Goal: Use online tool/utility: Utilize a website feature to perform a specific function

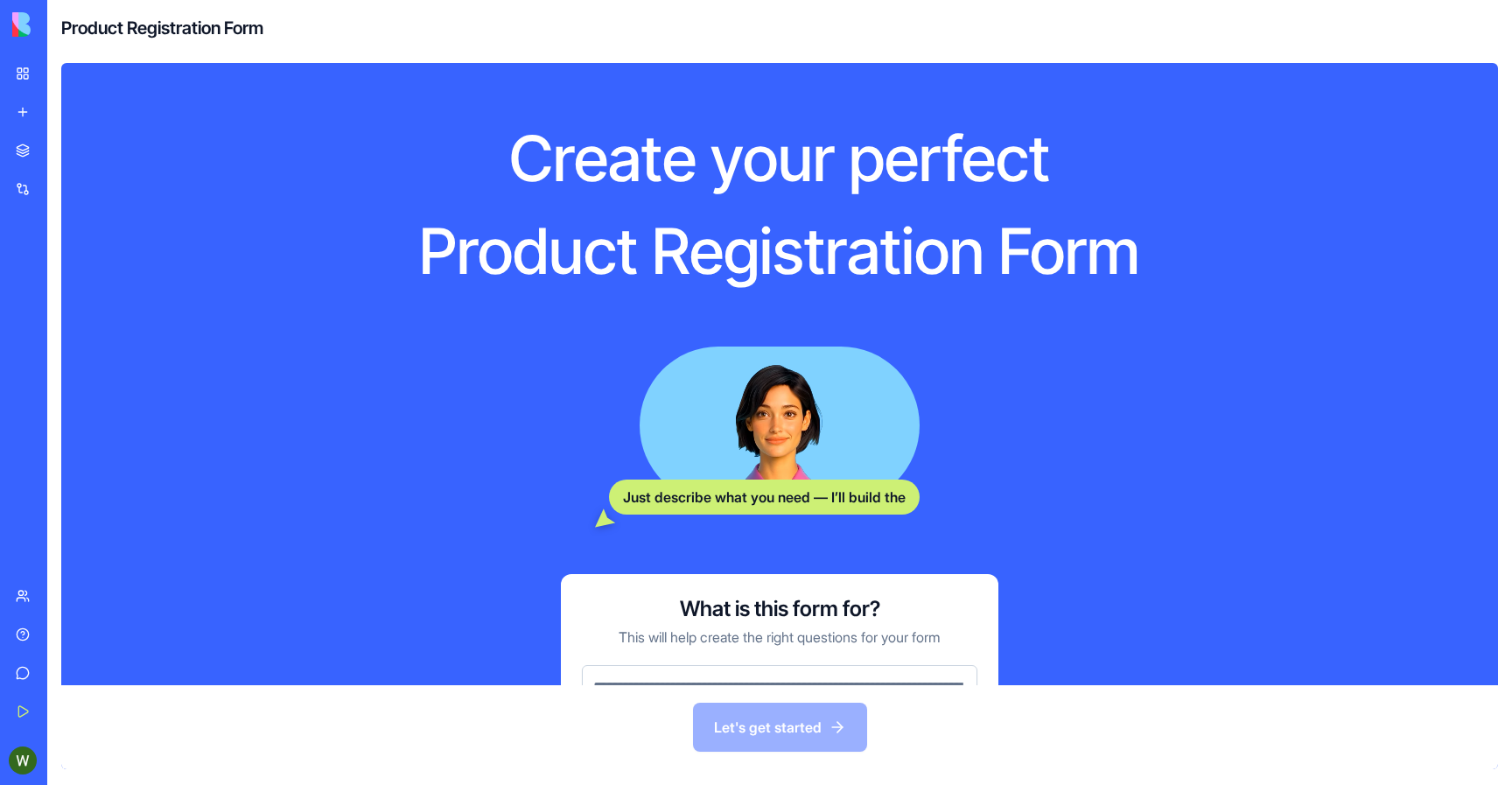
scroll to position [122, 0]
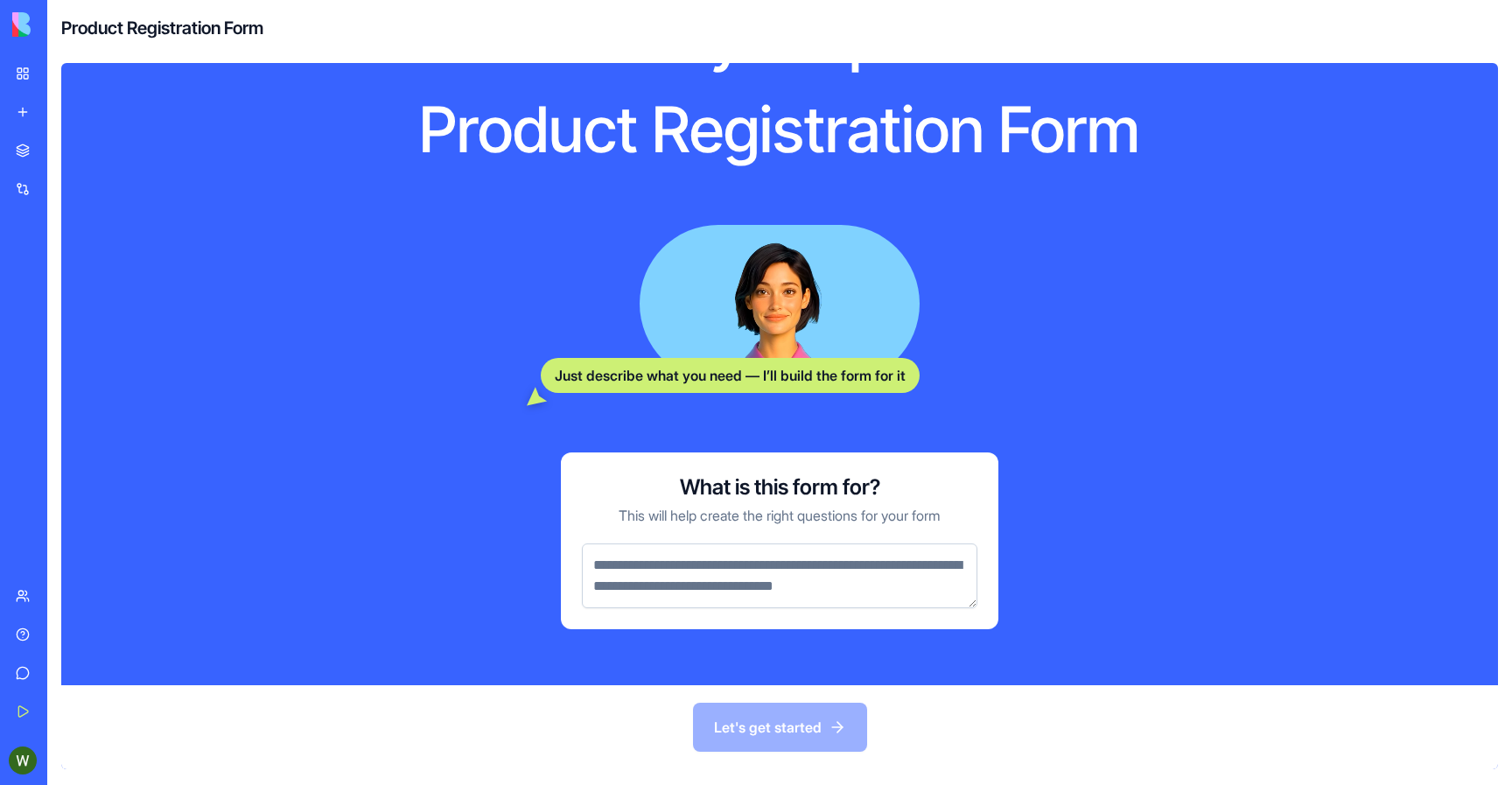
click at [850, 562] on textarea at bounding box center [779, 576] width 396 height 65
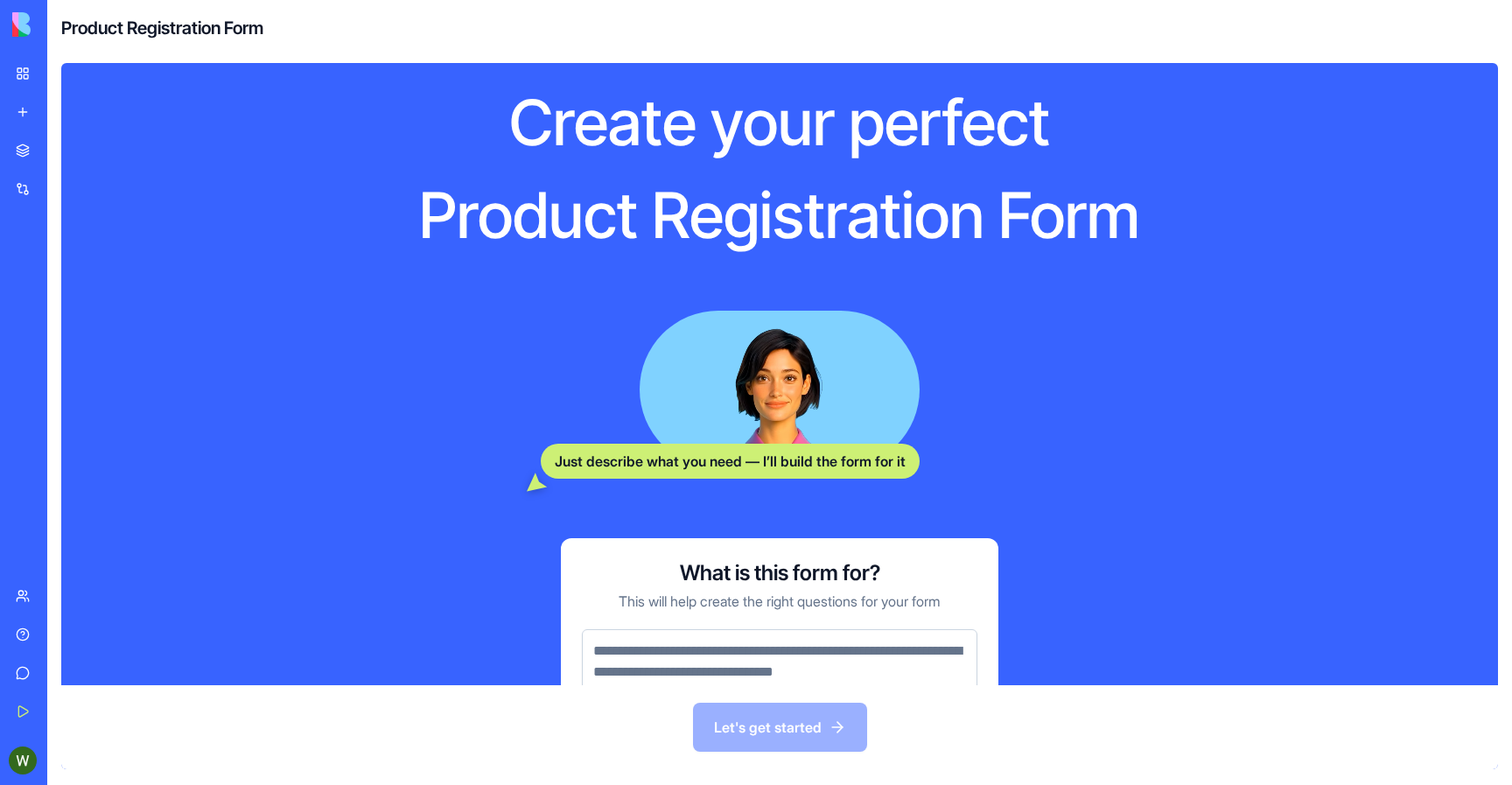
scroll to position [0, 0]
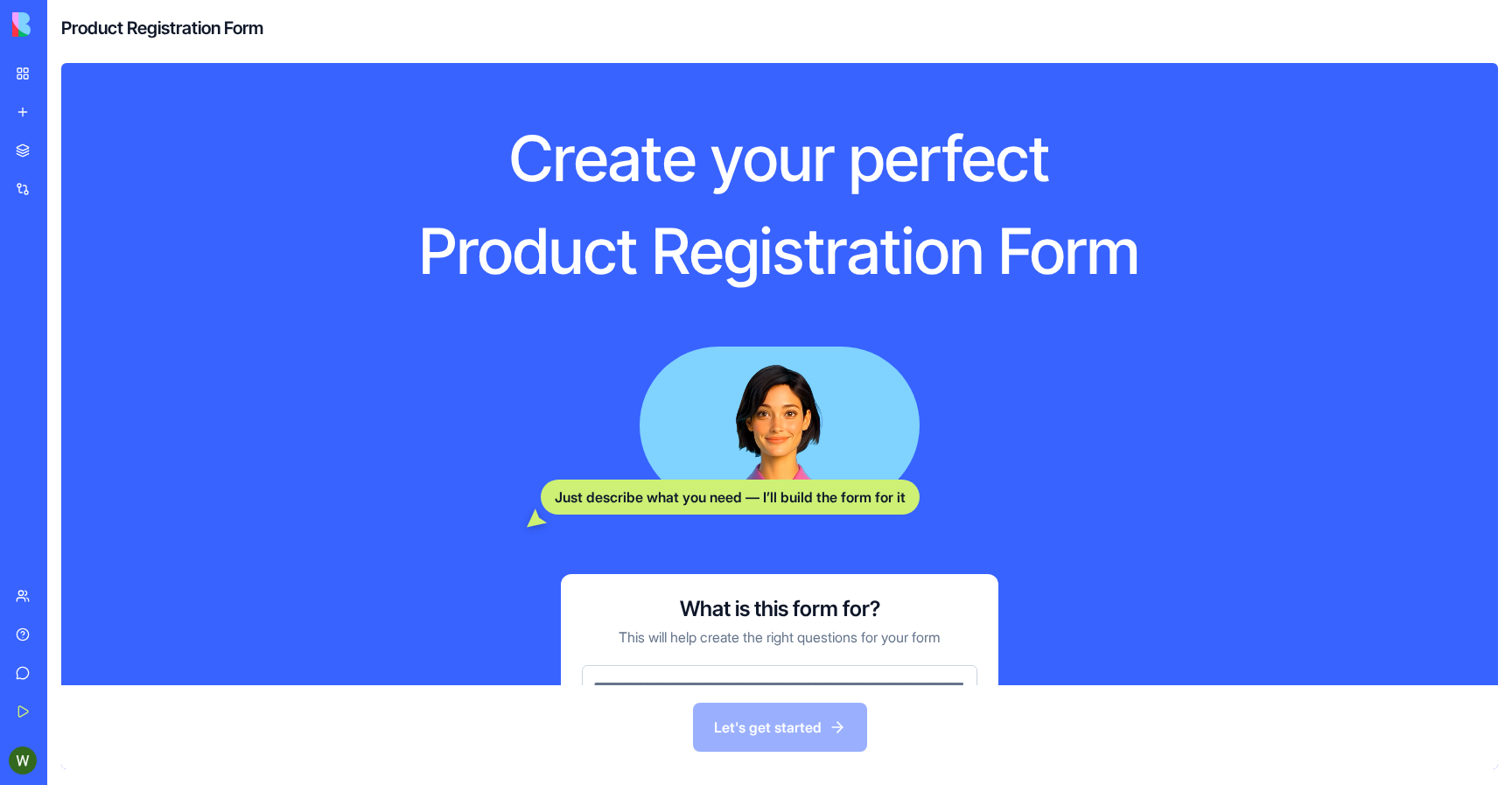
click at [14, 70] on link "My Workspace" at bounding box center [40, 74] width 70 height 35
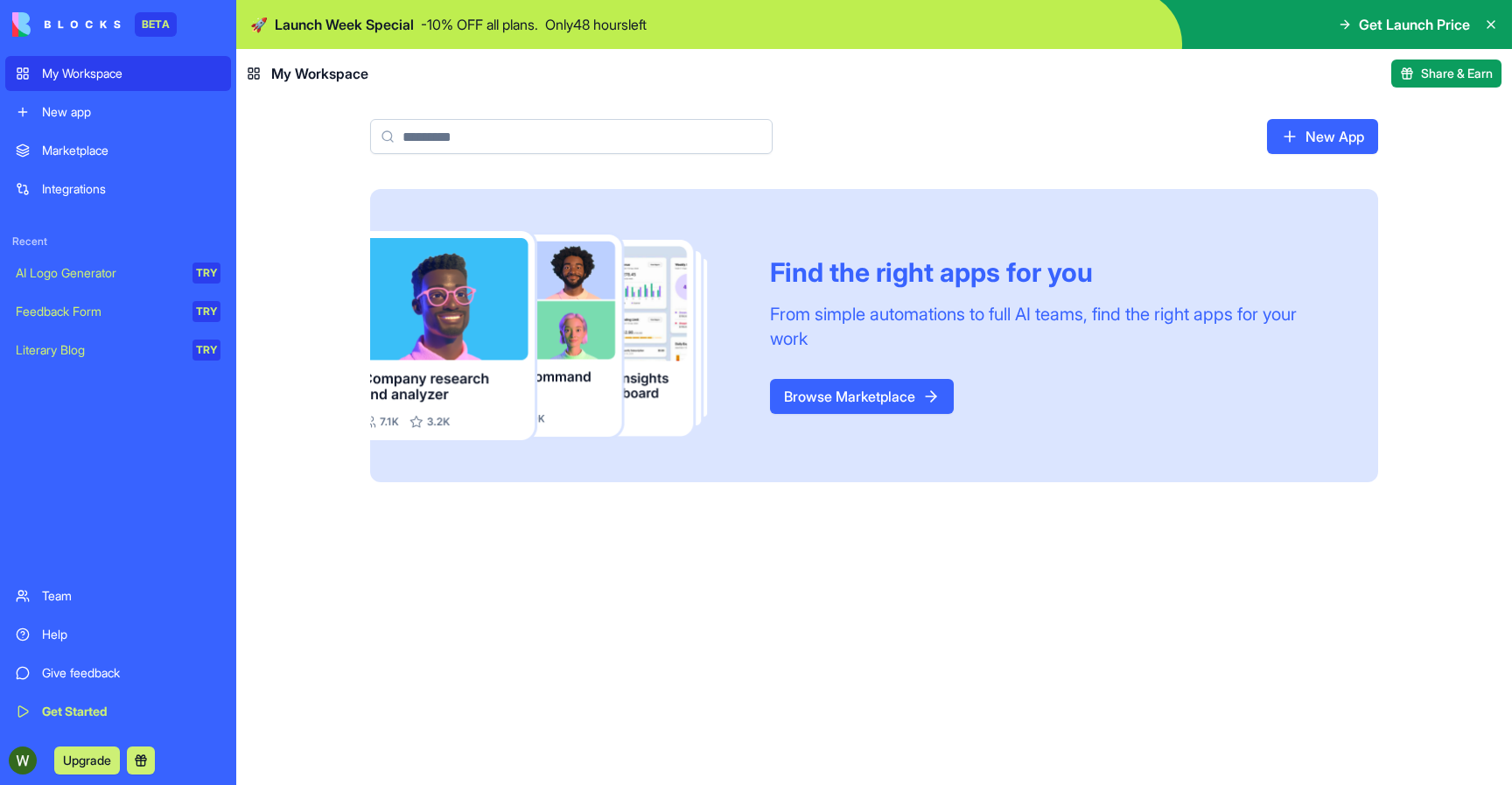
click at [77, 152] on div "Marketplace" at bounding box center [131, 150] width 179 height 18
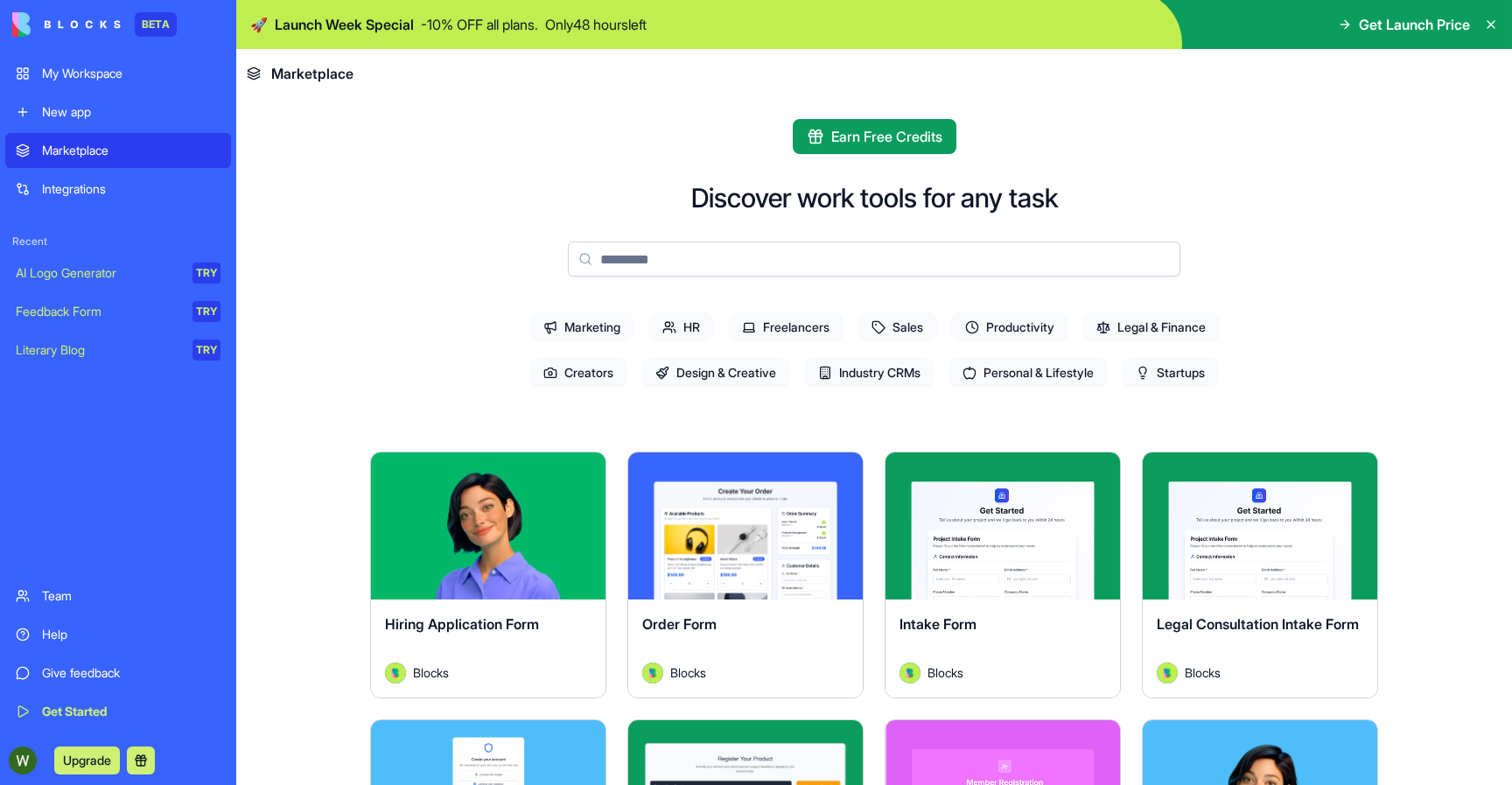
click at [510, 534] on button "Explore" at bounding box center [488, 526] width 131 height 35
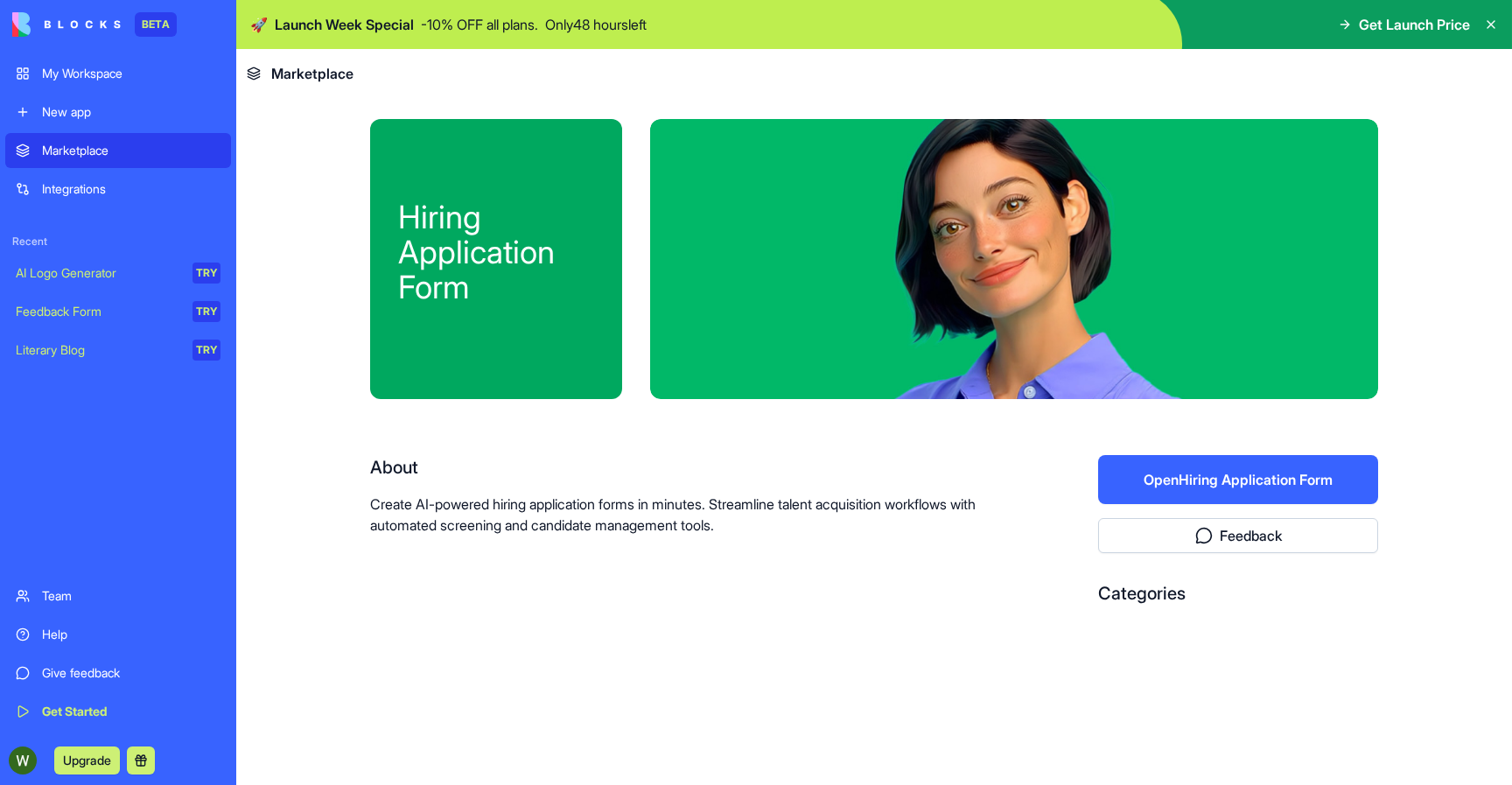
click at [1169, 480] on button "Open Hiring Application Form" at bounding box center [1238, 480] width 280 height 49
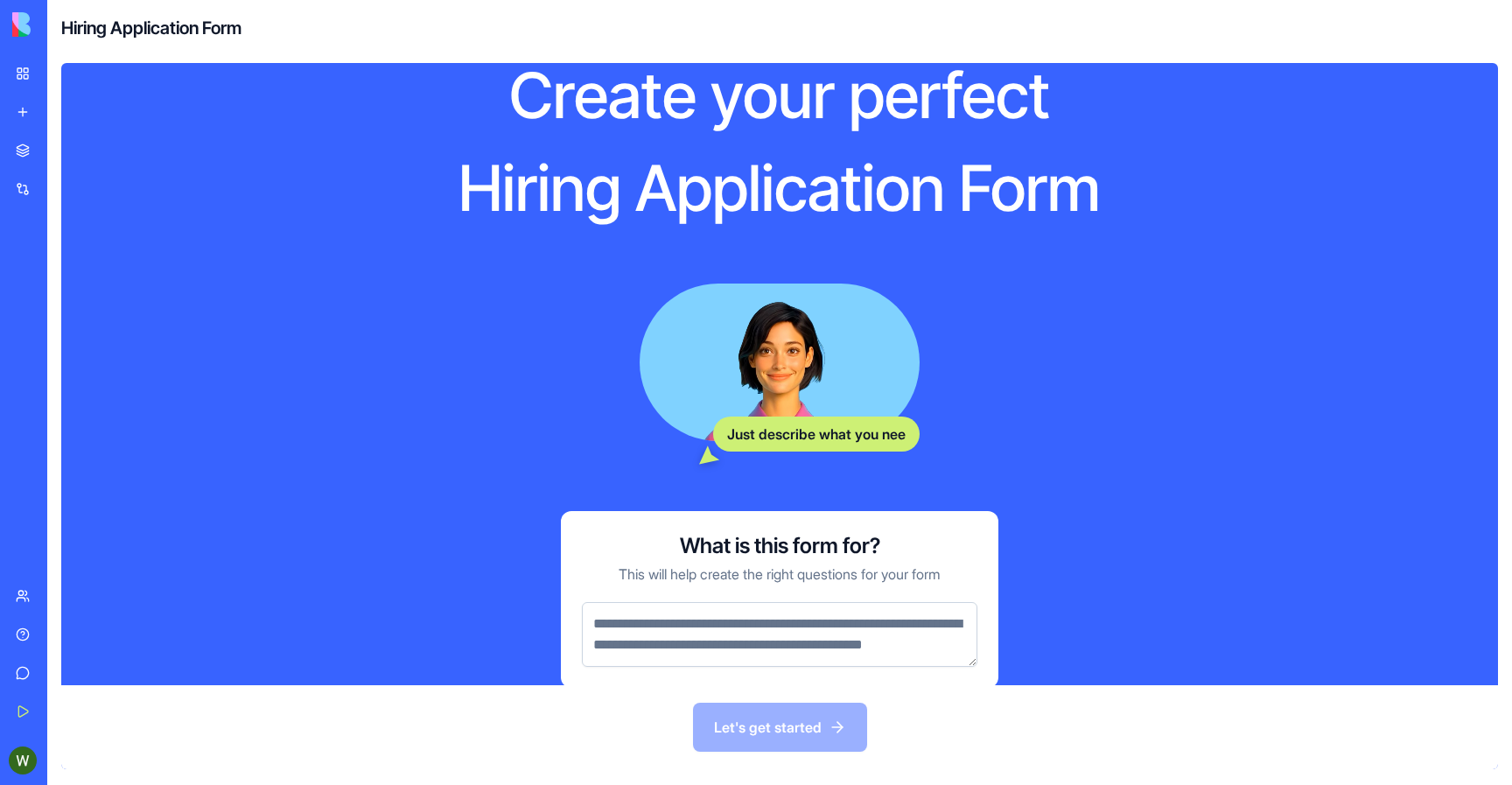
scroll to position [142, 0]
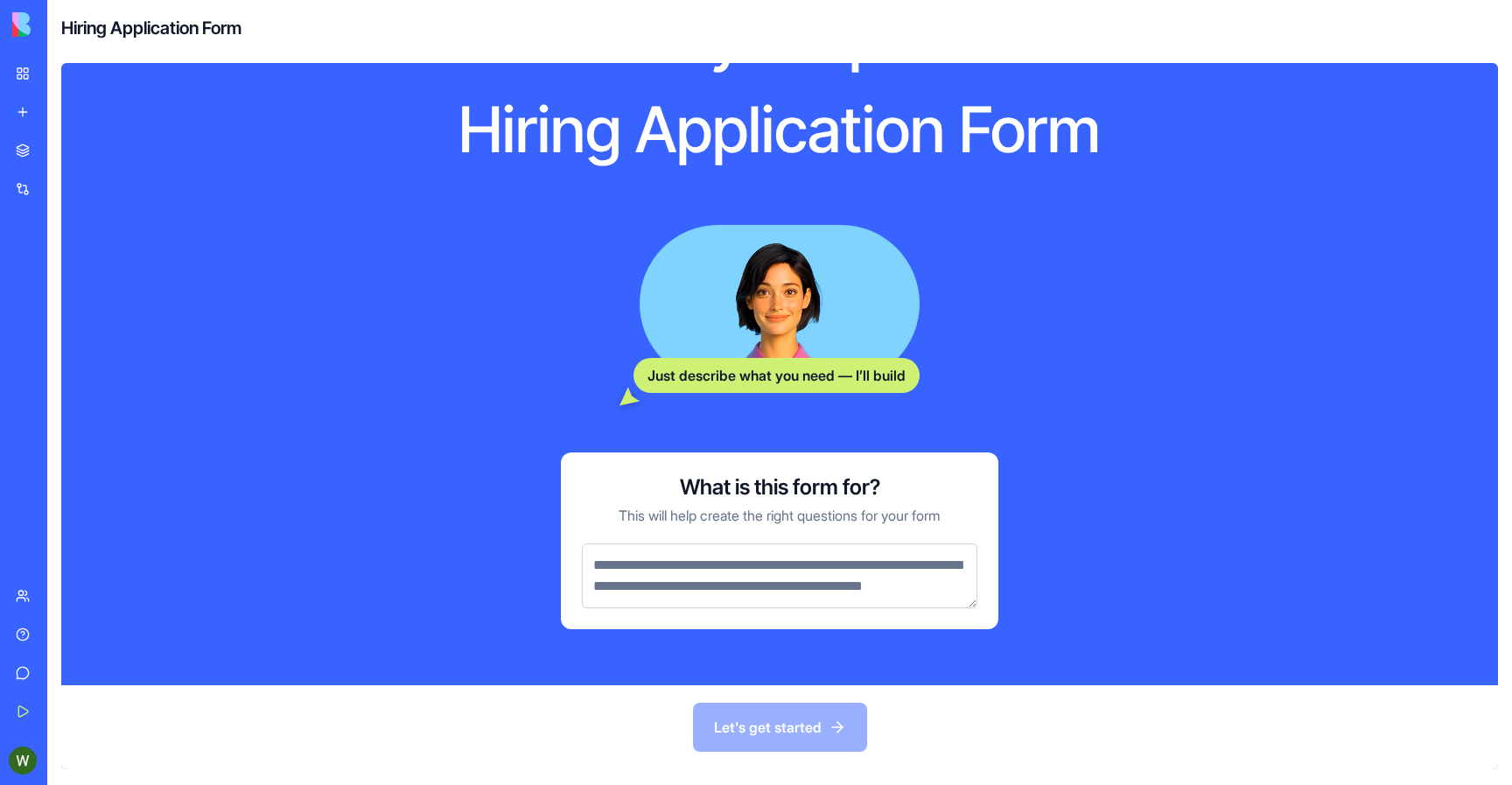
click at [868, 585] on textarea at bounding box center [779, 576] width 396 height 65
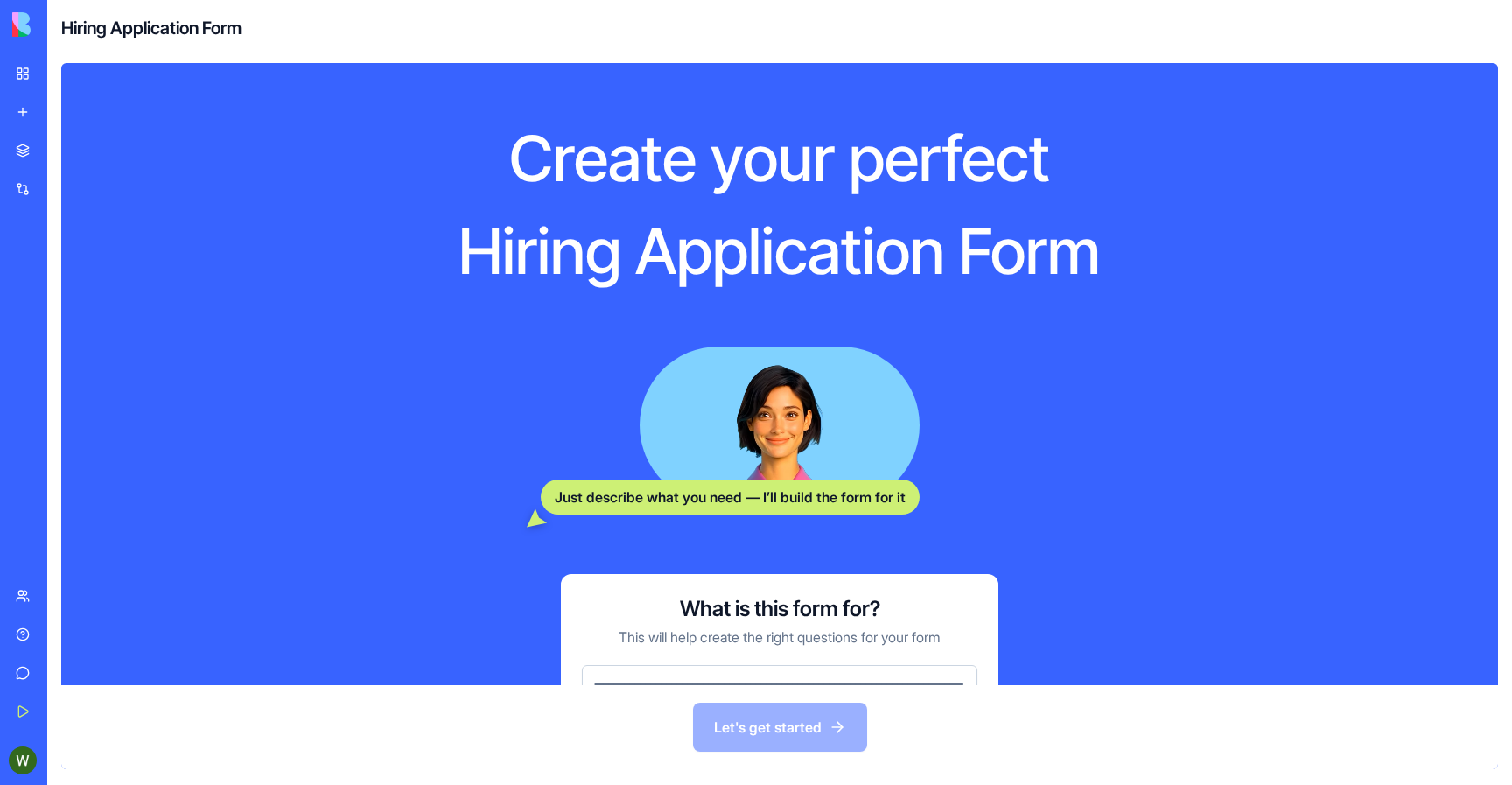
click at [22, 110] on link "New app" at bounding box center [40, 113] width 70 height 35
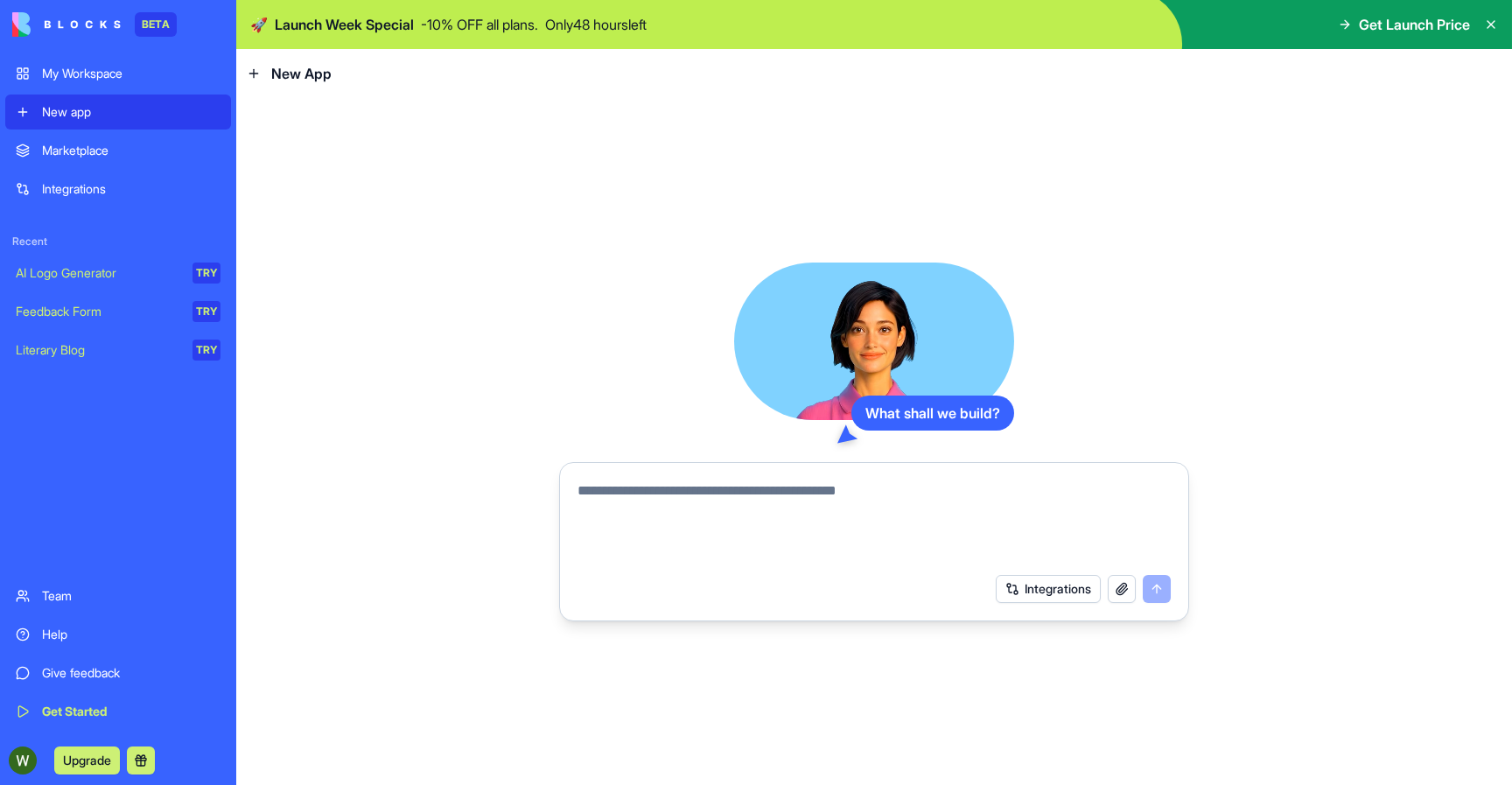
click at [48, 191] on div "Integrations" at bounding box center [131, 189] width 179 height 18
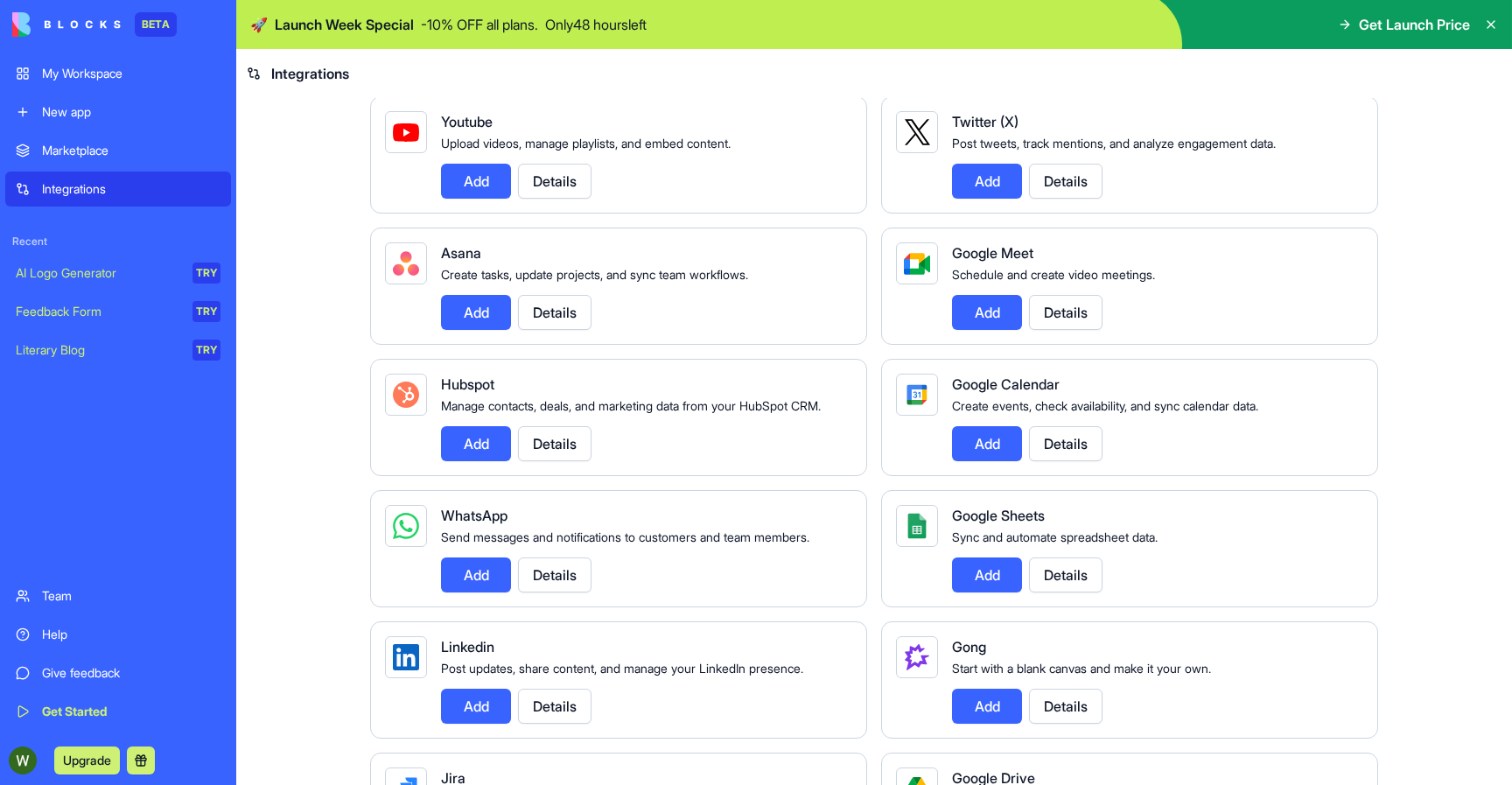
scroll to position [478, 0]
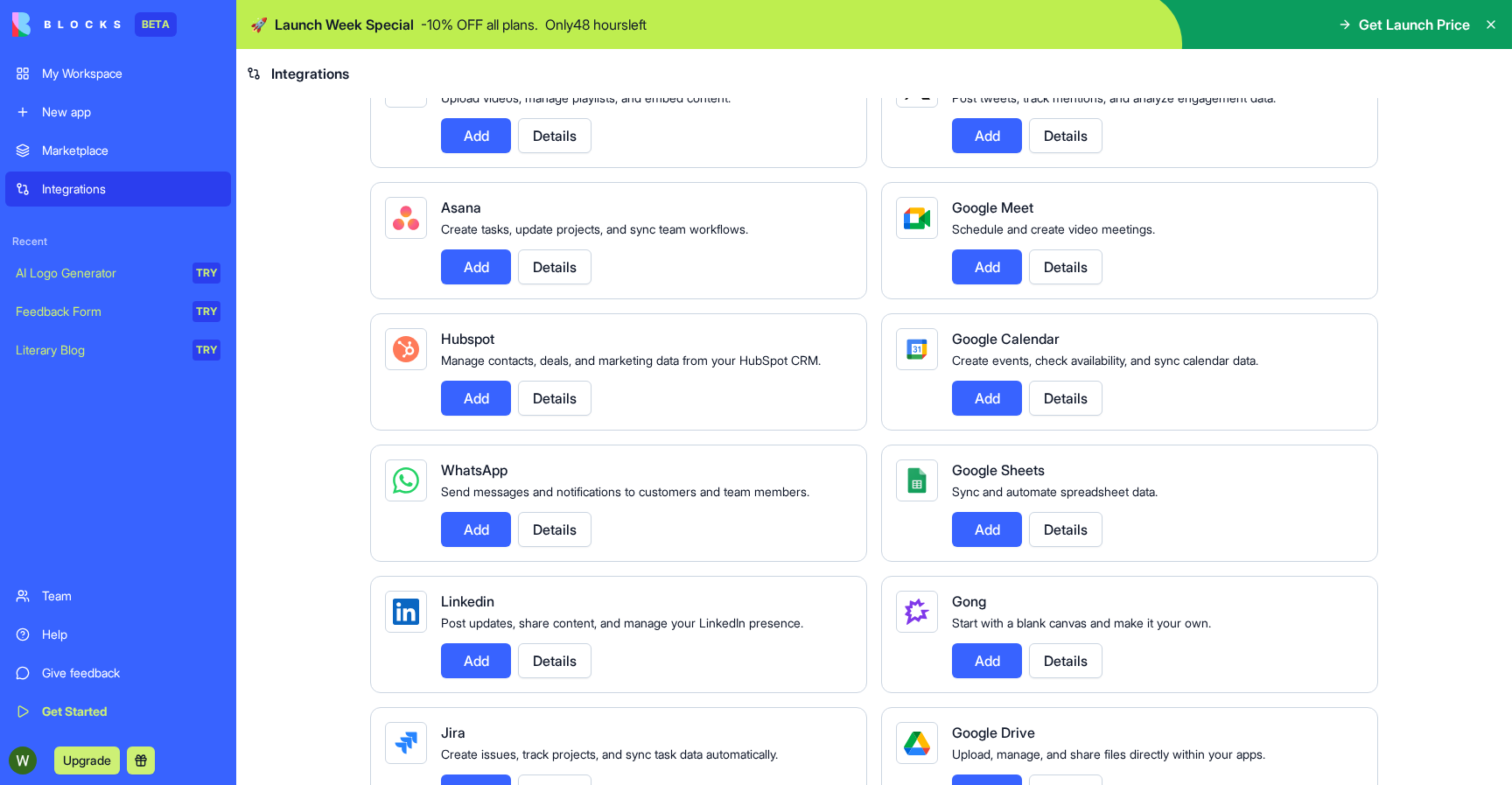
click at [485, 276] on button "Add" at bounding box center [476, 267] width 70 height 35
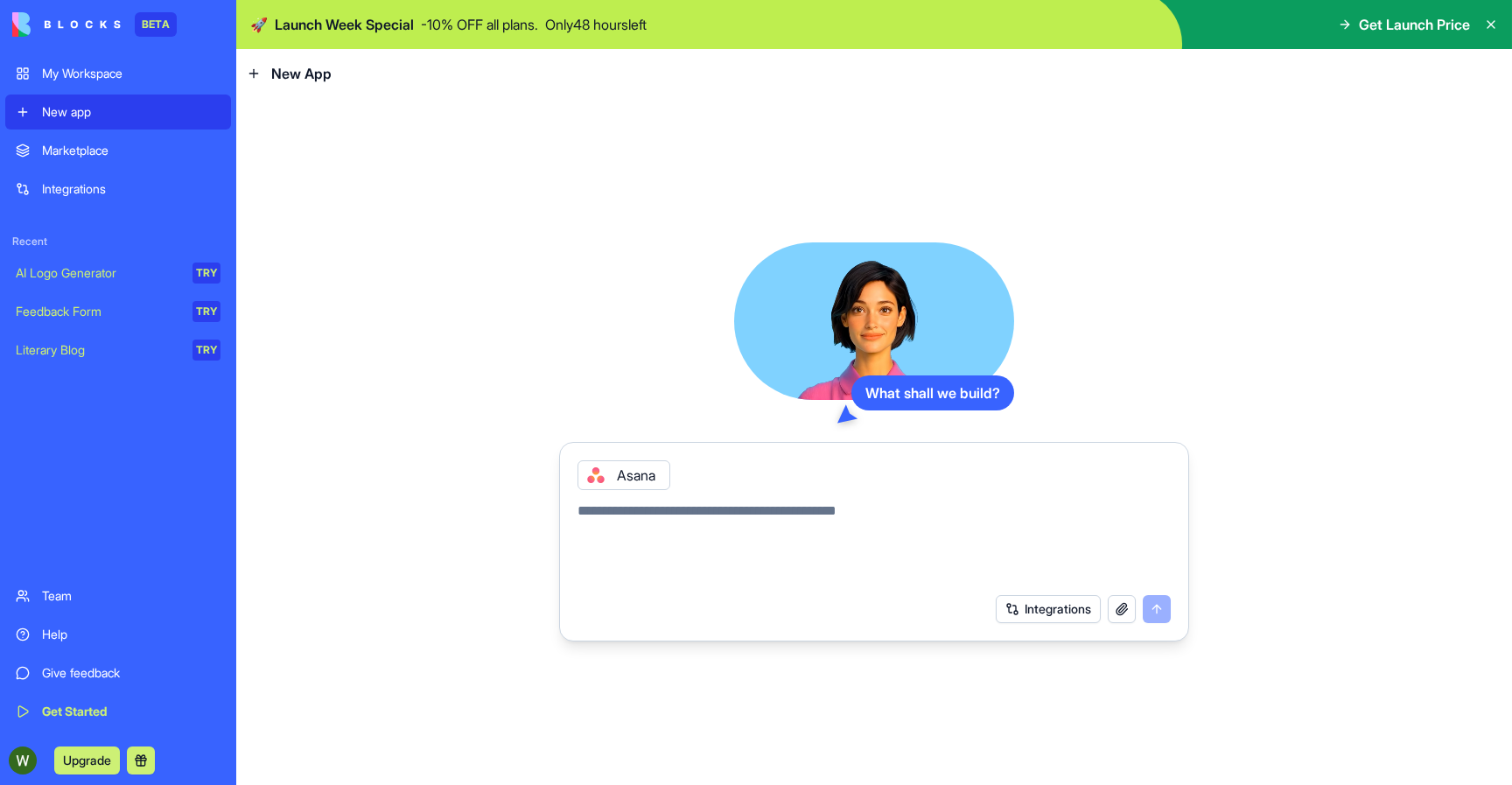
click at [775, 521] on textarea at bounding box center [873, 543] width 593 height 84
click at [101, 77] on div "My Workspace" at bounding box center [131, 74] width 179 height 18
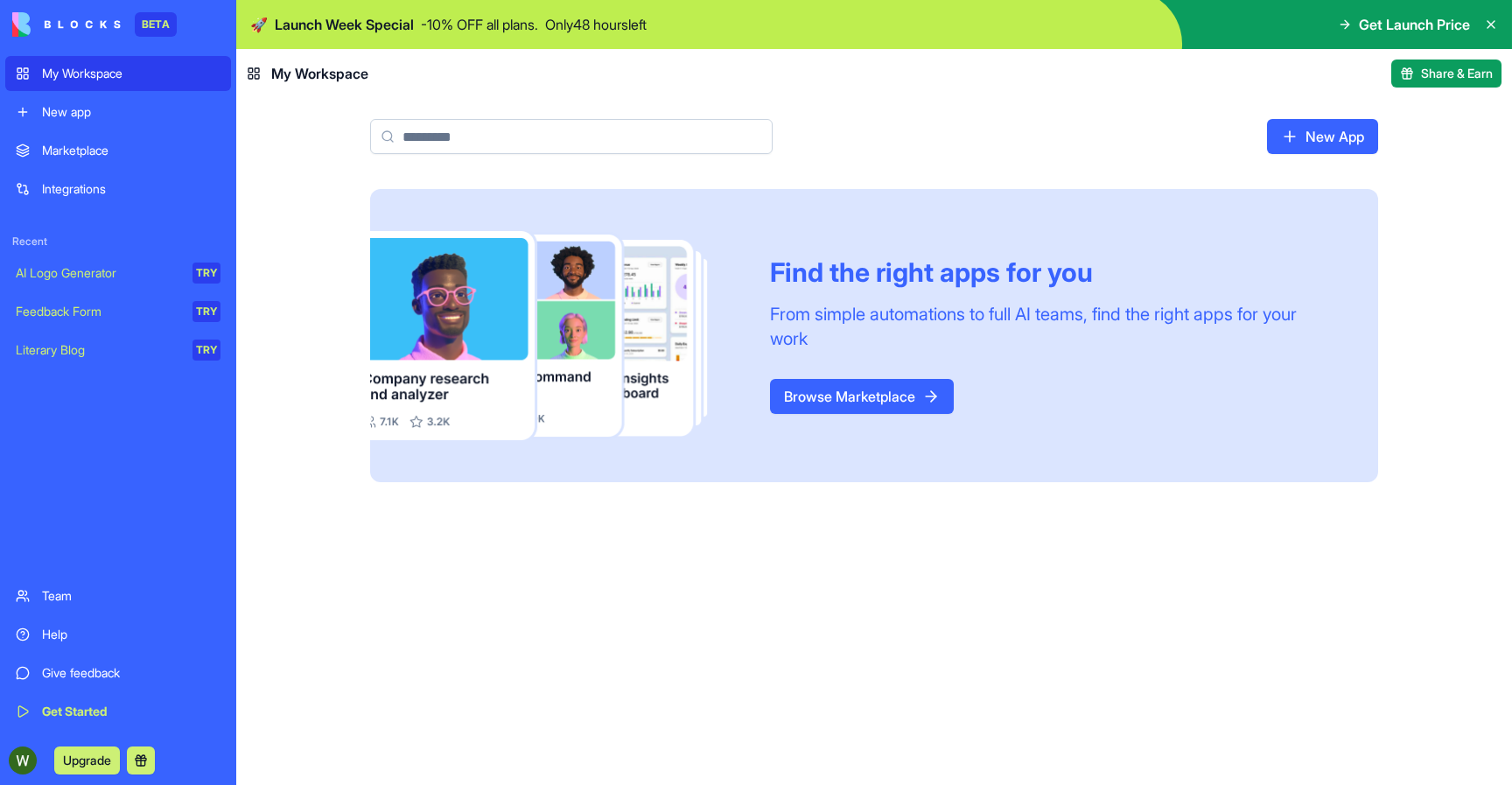
click at [1315, 137] on link "New App" at bounding box center [1322, 137] width 111 height 35
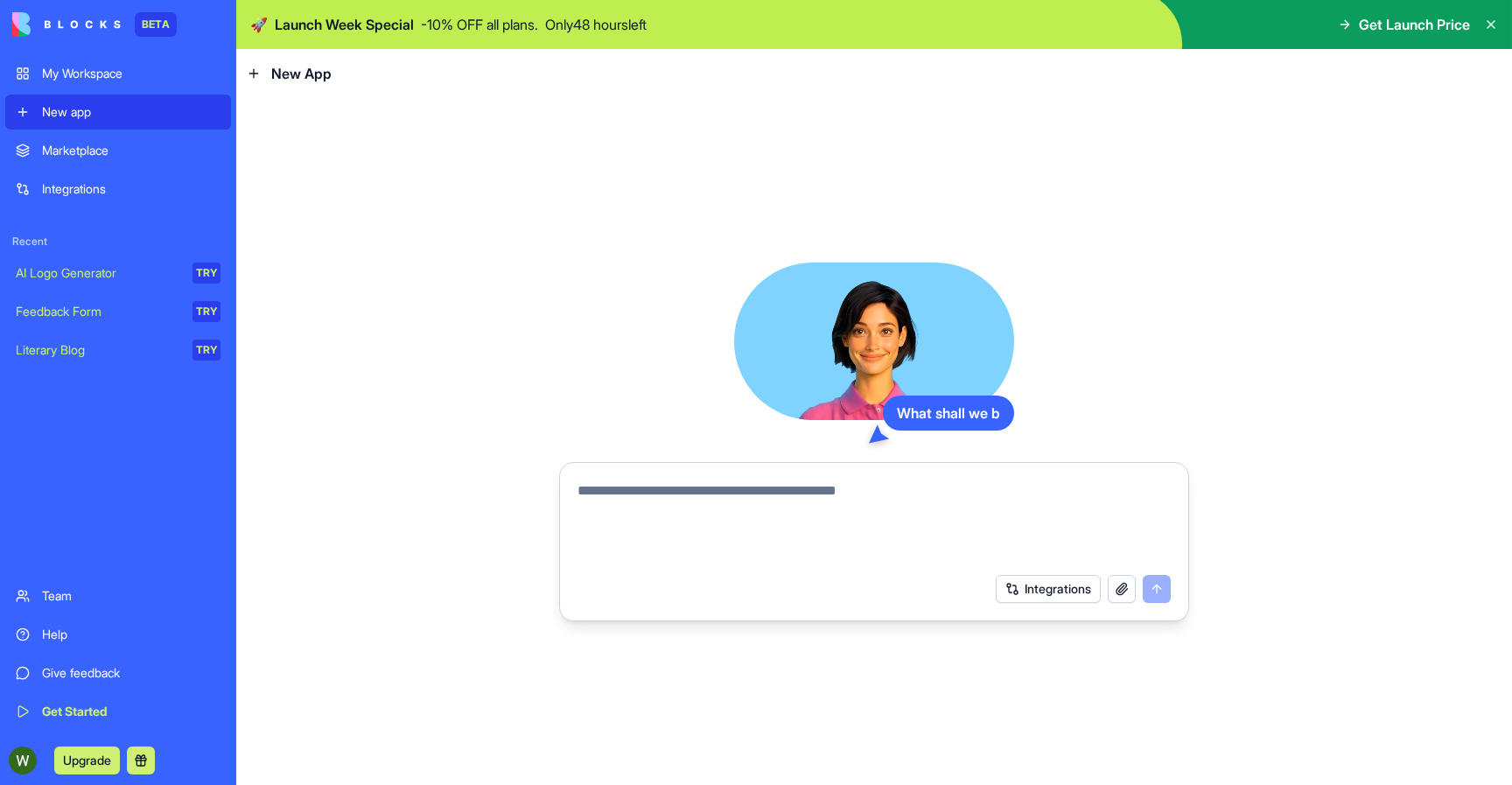
click at [1022, 589] on button "Integrations" at bounding box center [1048, 589] width 105 height 28
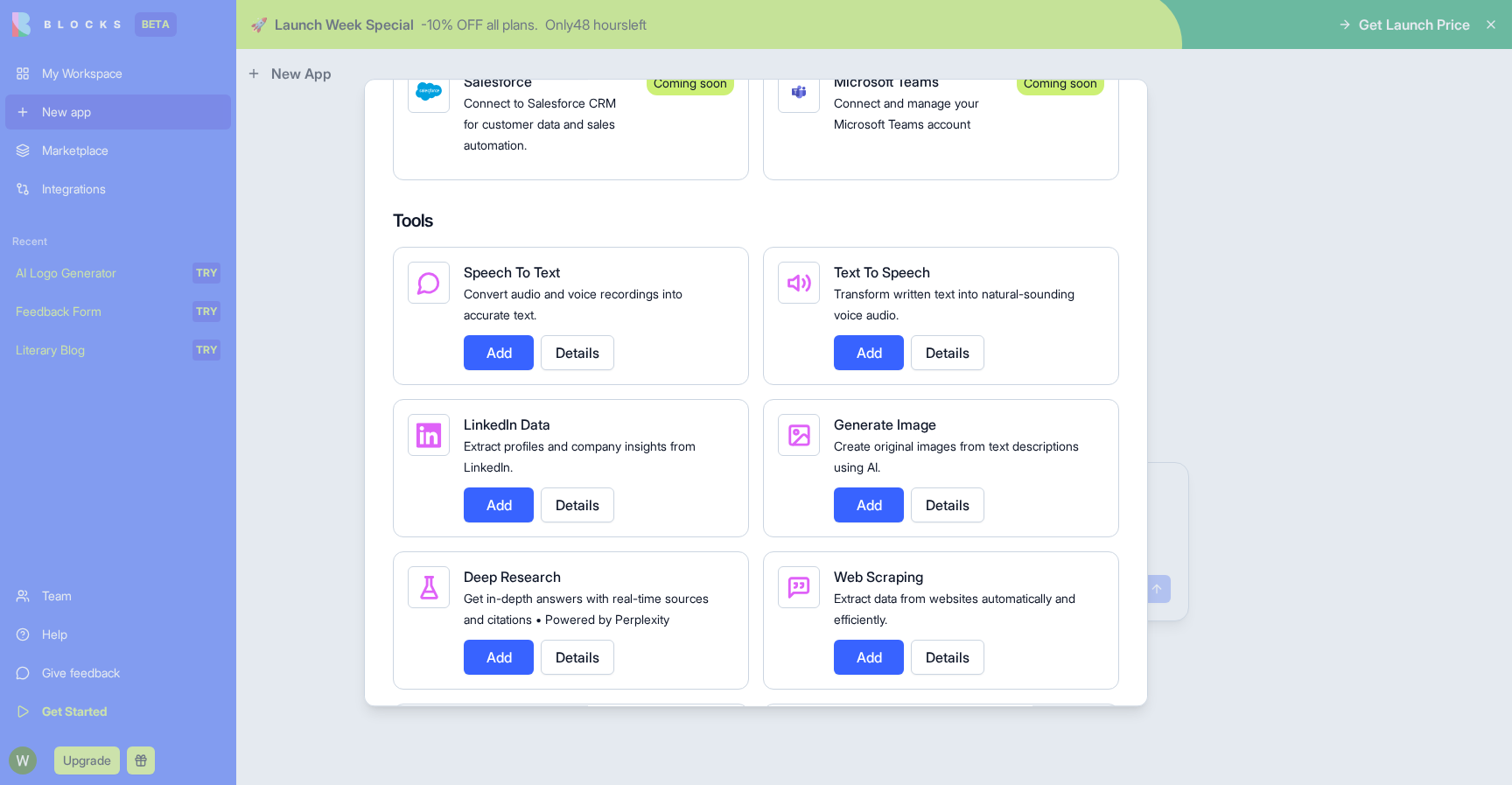
scroll to position [1872, 0]
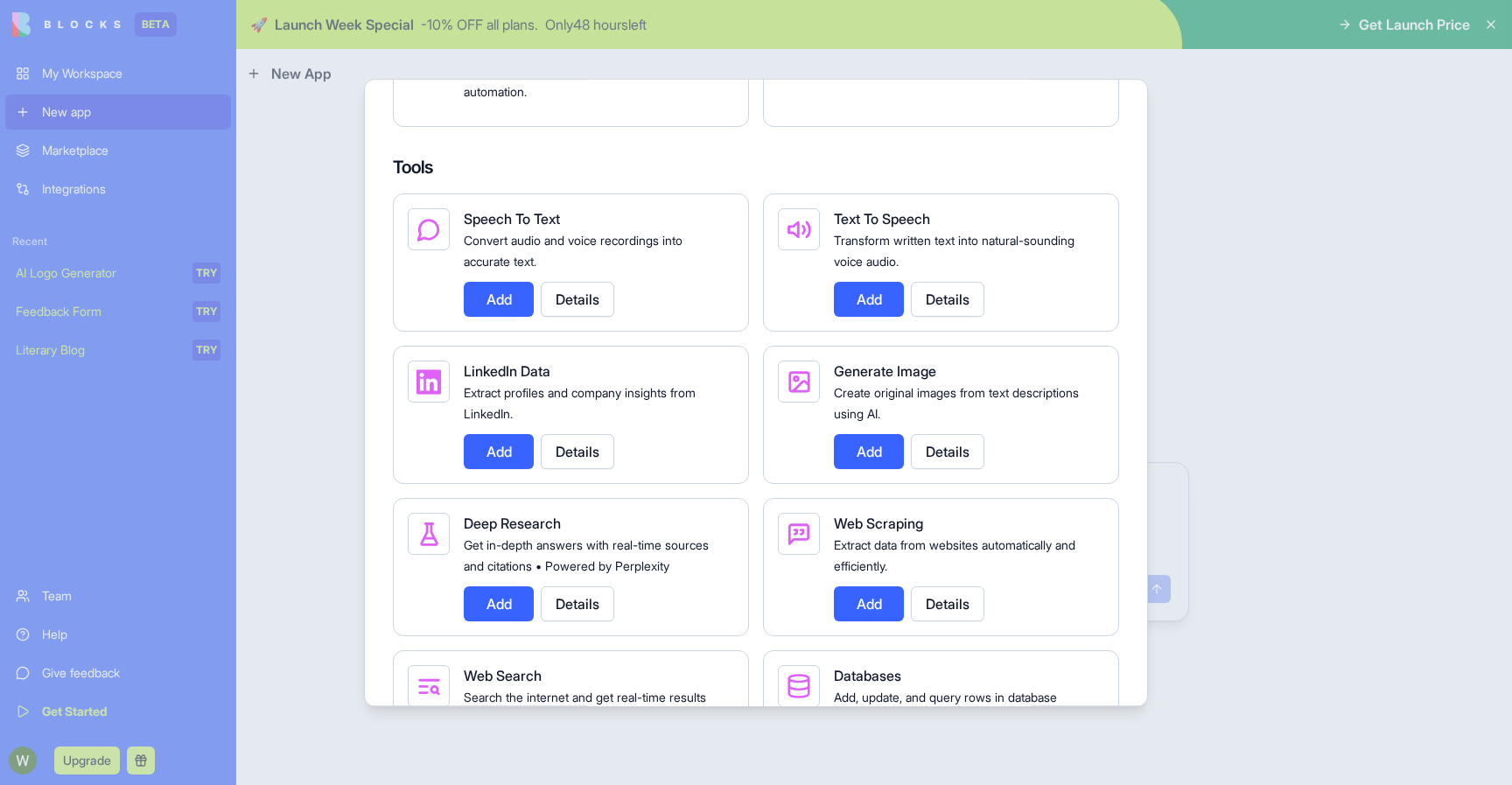
click at [504, 317] on button "Add" at bounding box center [498, 300] width 70 height 35
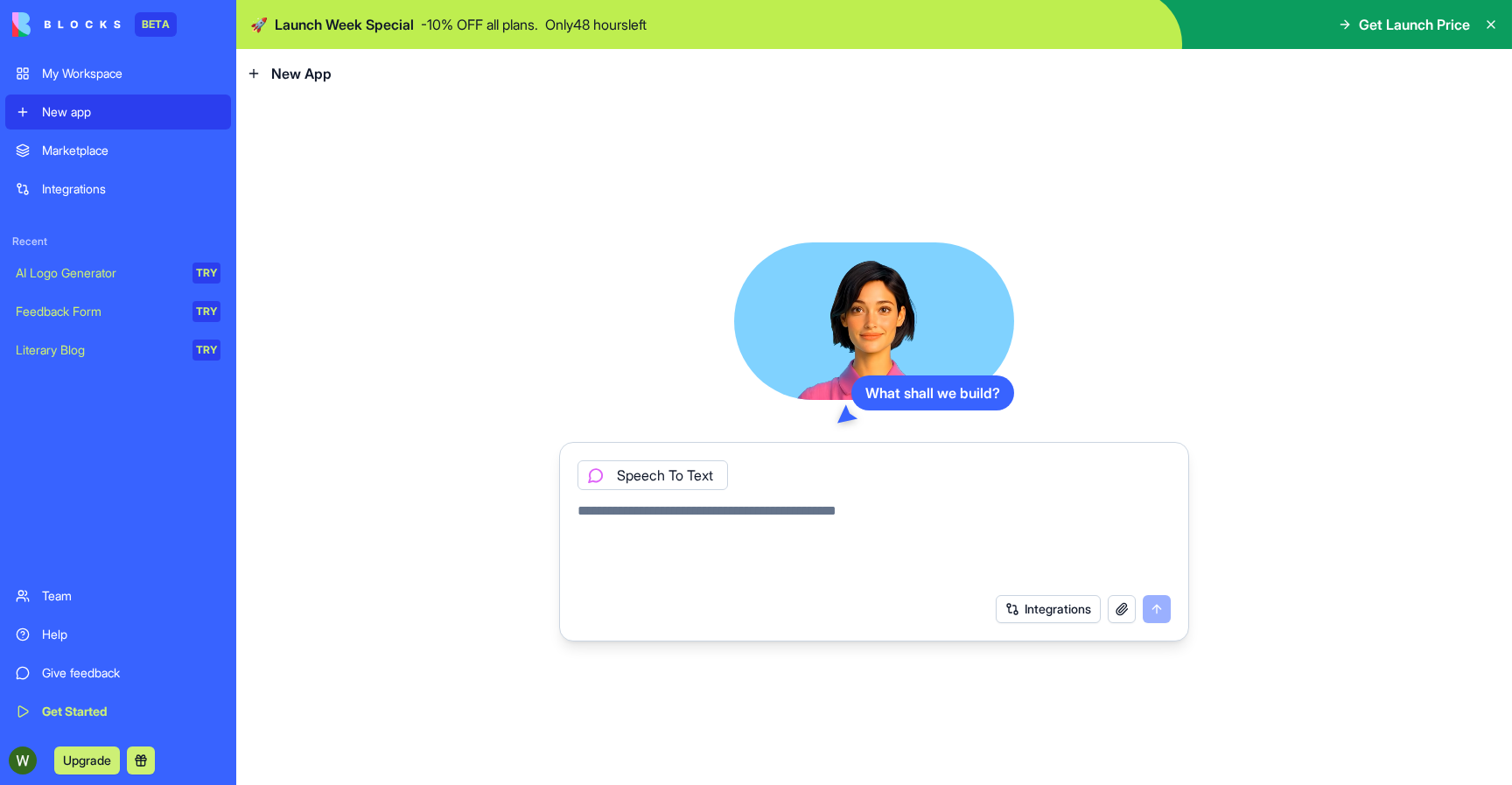
click at [1060, 615] on button "Integrations" at bounding box center [1048, 609] width 105 height 28
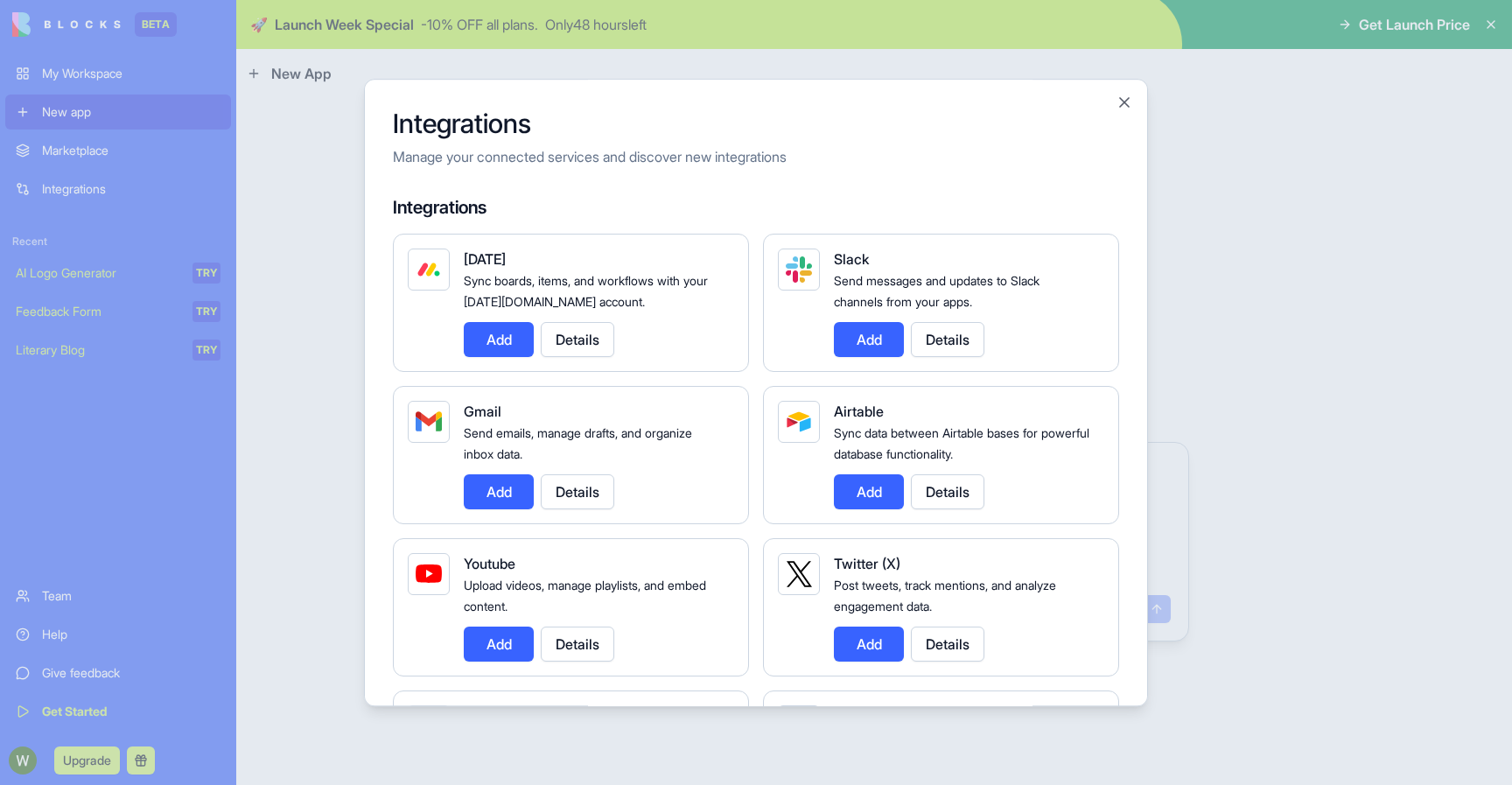
click at [493, 490] on button "Add" at bounding box center [498, 492] width 70 height 35
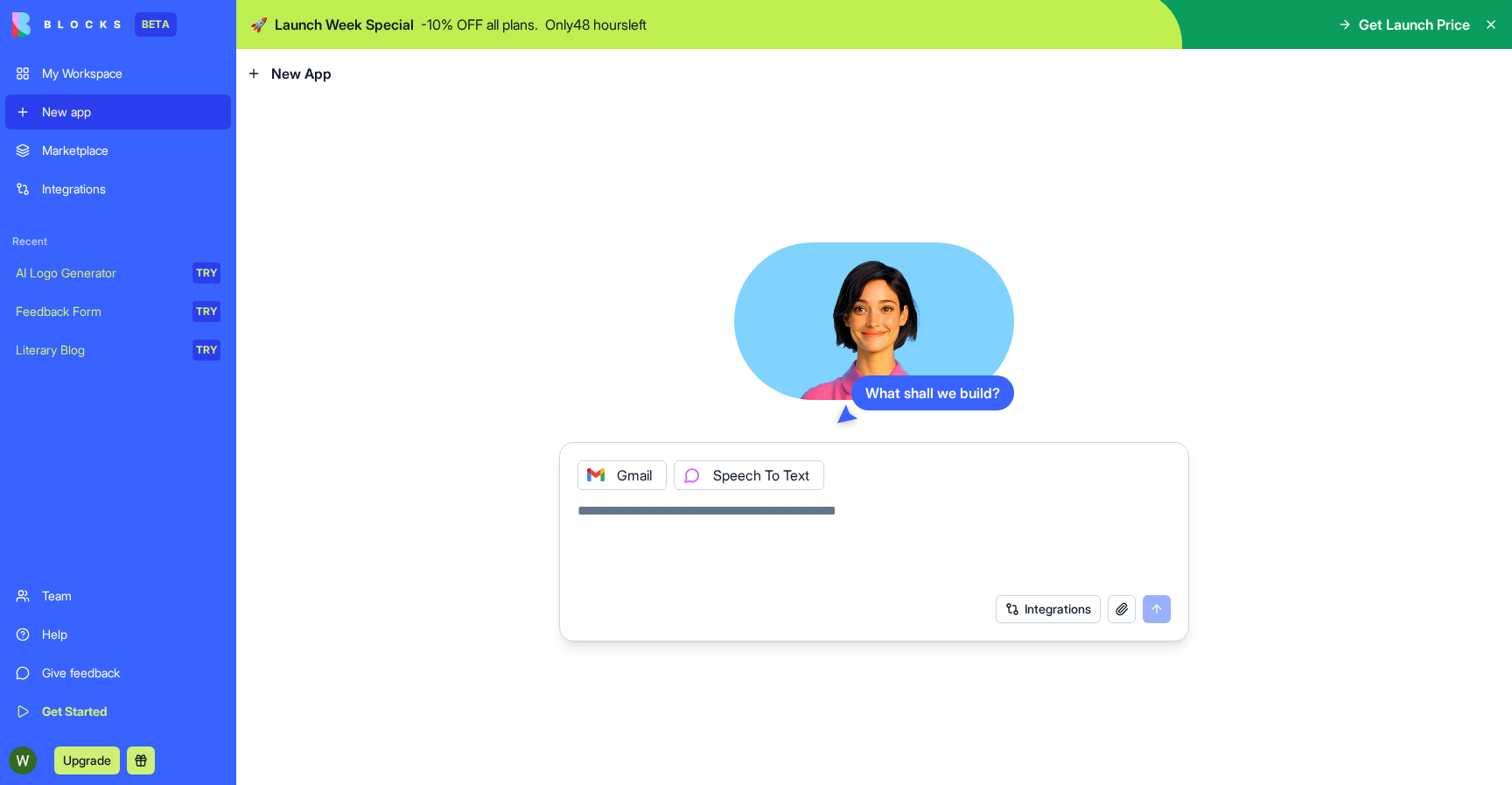
click at [747, 551] on textarea at bounding box center [873, 543] width 593 height 84
click at [1116, 602] on button "button" at bounding box center [1122, 609] width 28 height 28
click at [719, 529] on textarea at bounding box center [873, 543] width 593 height 84
click at [623, 474] on div "Gmail" at bounding box center [622, 475] width 89 height 30
click at [634, 514] on textarea at bounding box center [873, 543] width 593 height 84
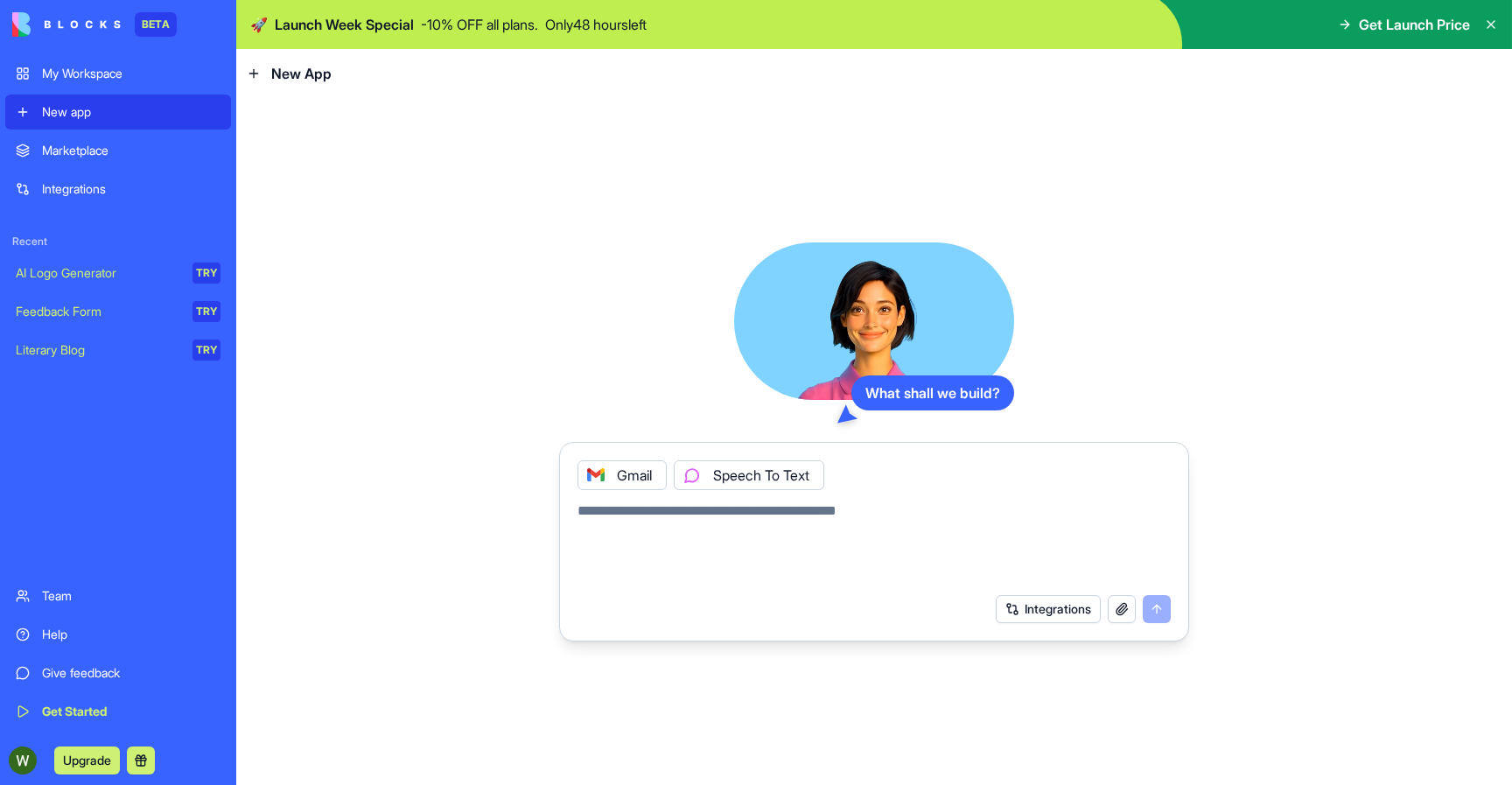
click at [87, 76] on div "My Workspace" at bounding box center [131, 74] width 179 height 18
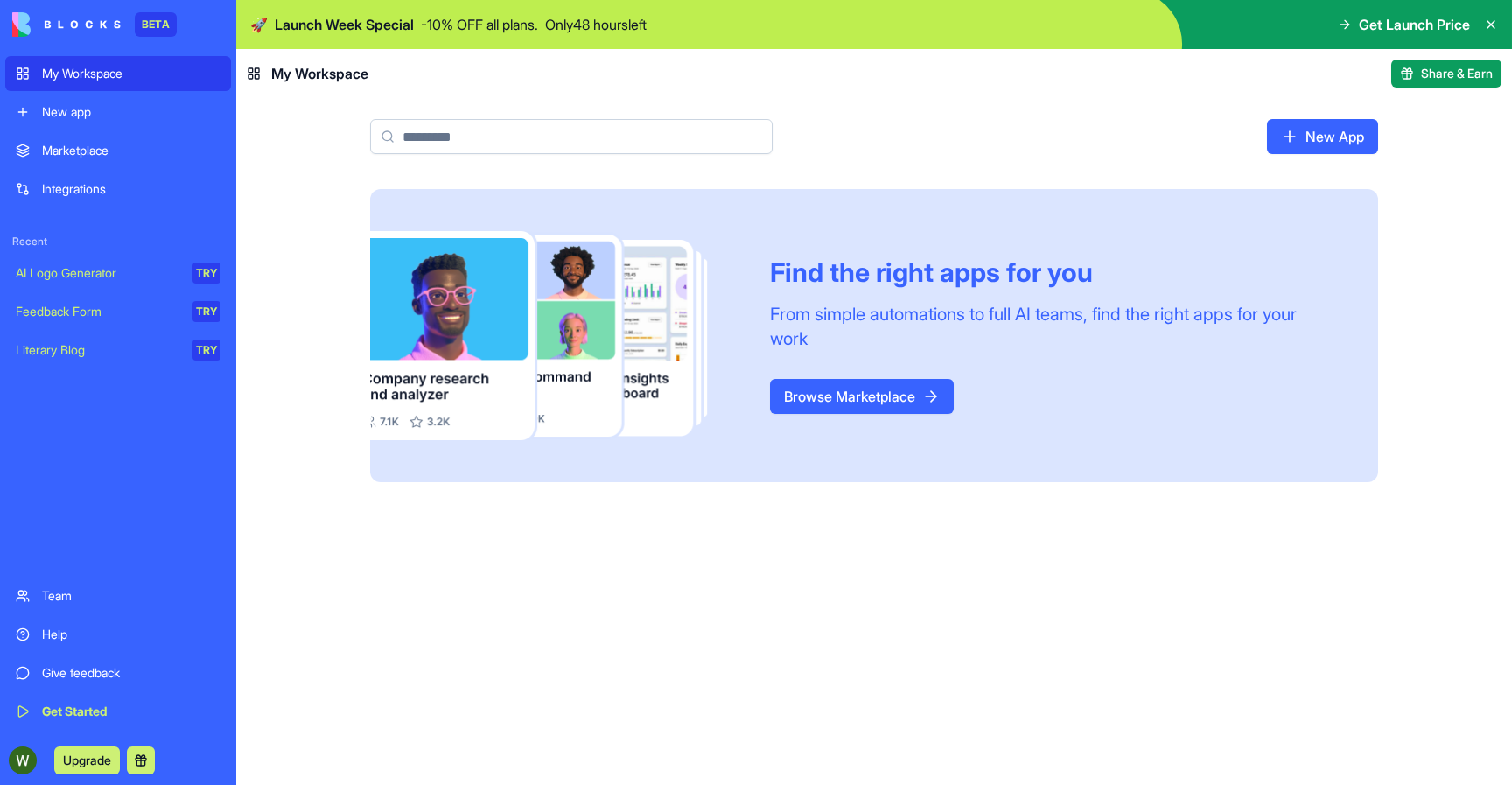
click at [93, 282] on link "AI Logo Generator TRY" at bounding box center [118, 273] width 226 height 35
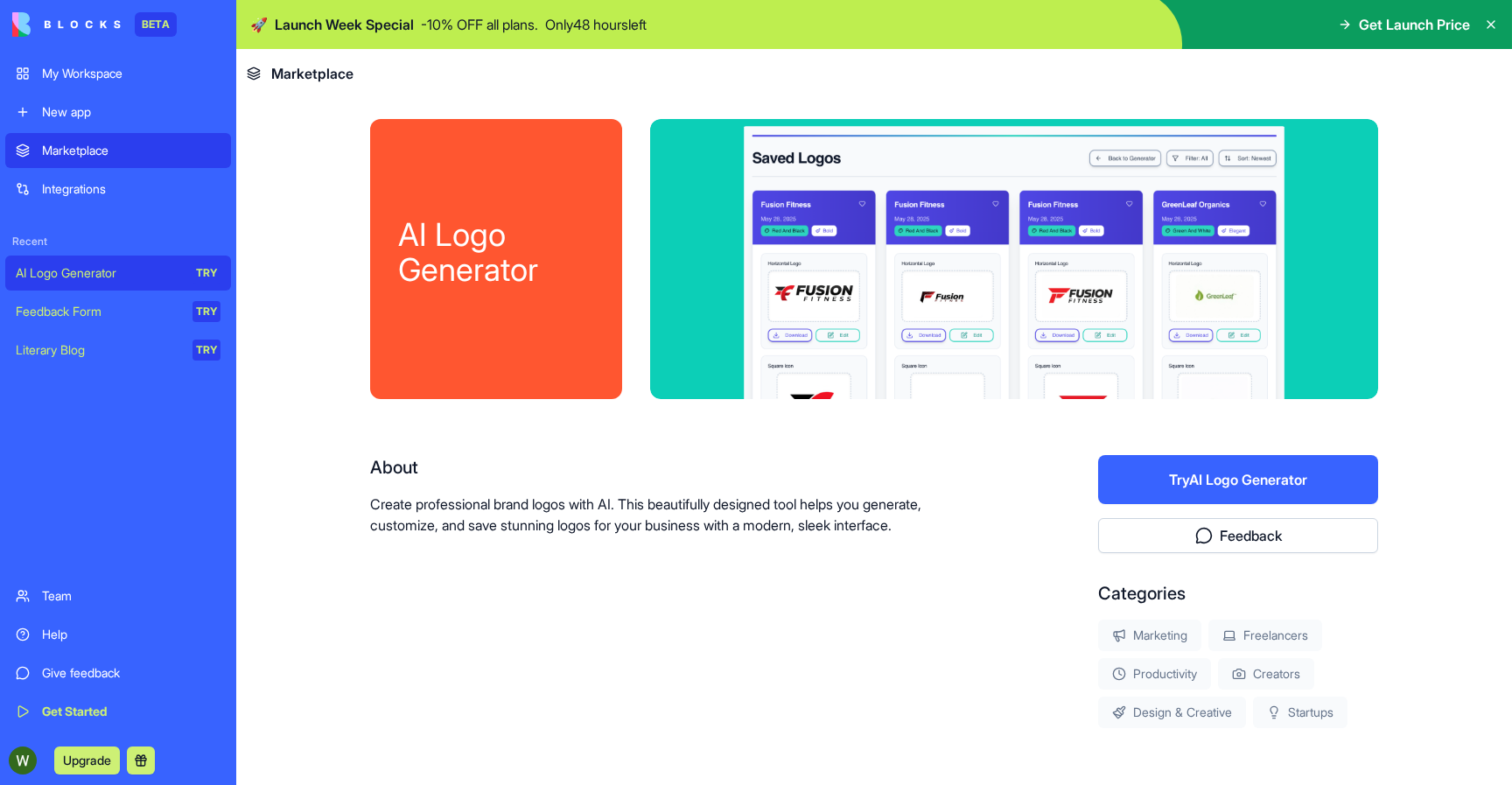
click at [80, 592] on div "Team" at bounding box center [131, 596] width 179 height 18
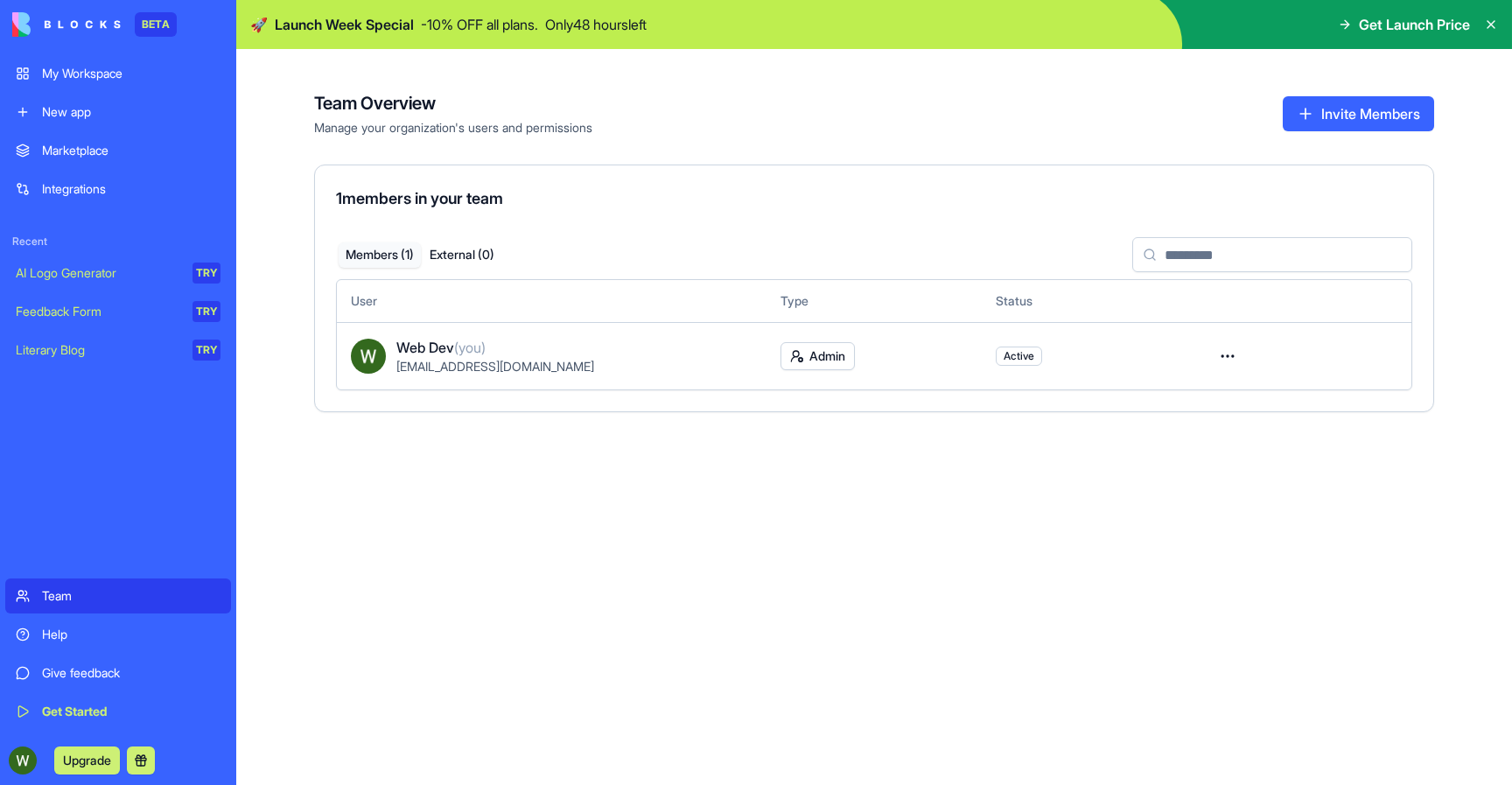
click at [66, 154] on div "Marketplace" at bounding box center [131, 150] width 179 height 18
click at [69, 72] on div "My Workspace" at bounding box center [131, 74] width 179 height 18
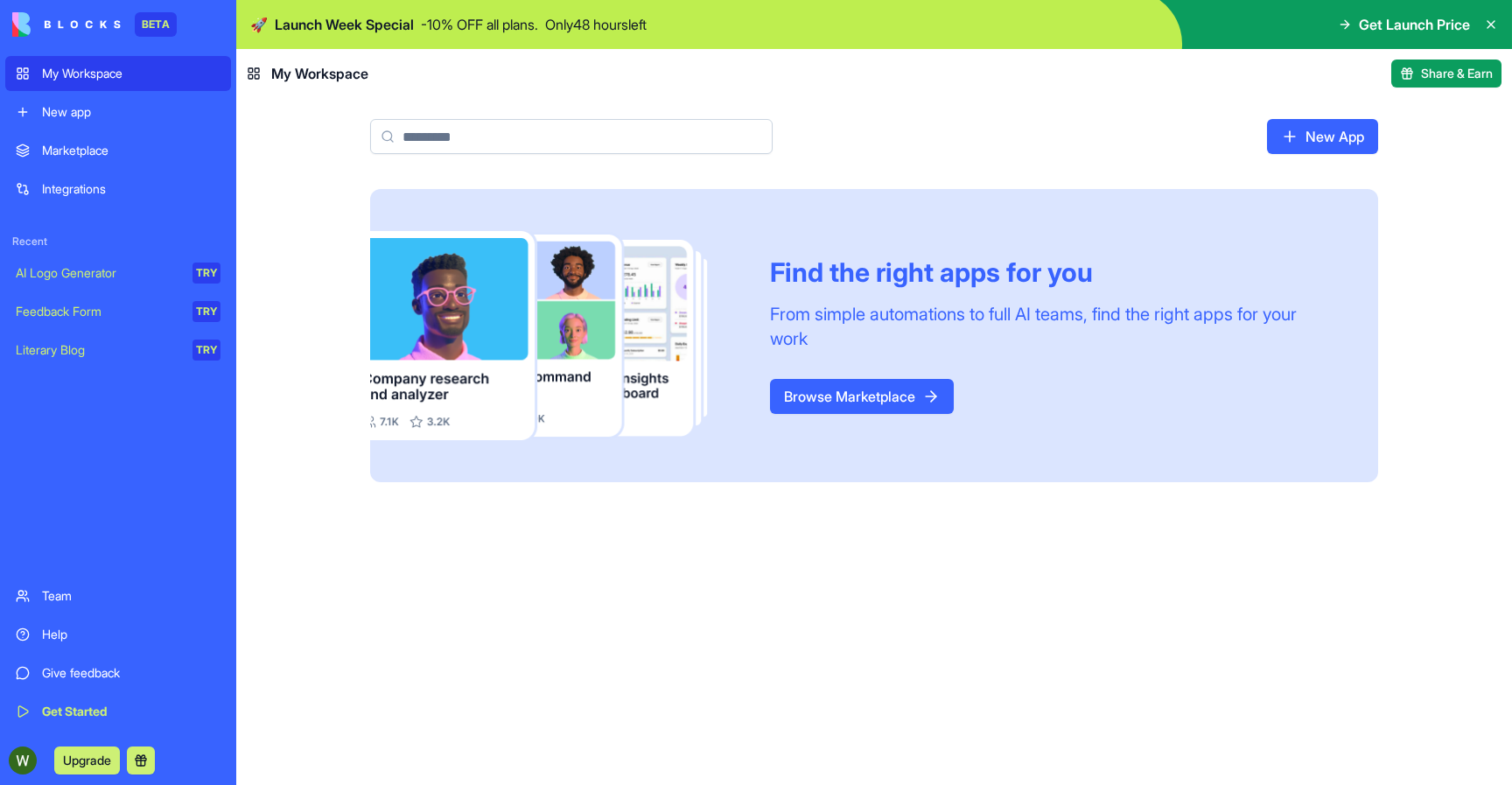
click at [90, 142] on div "Marketplace" at bounding box center [131, 150] width 179 height 18
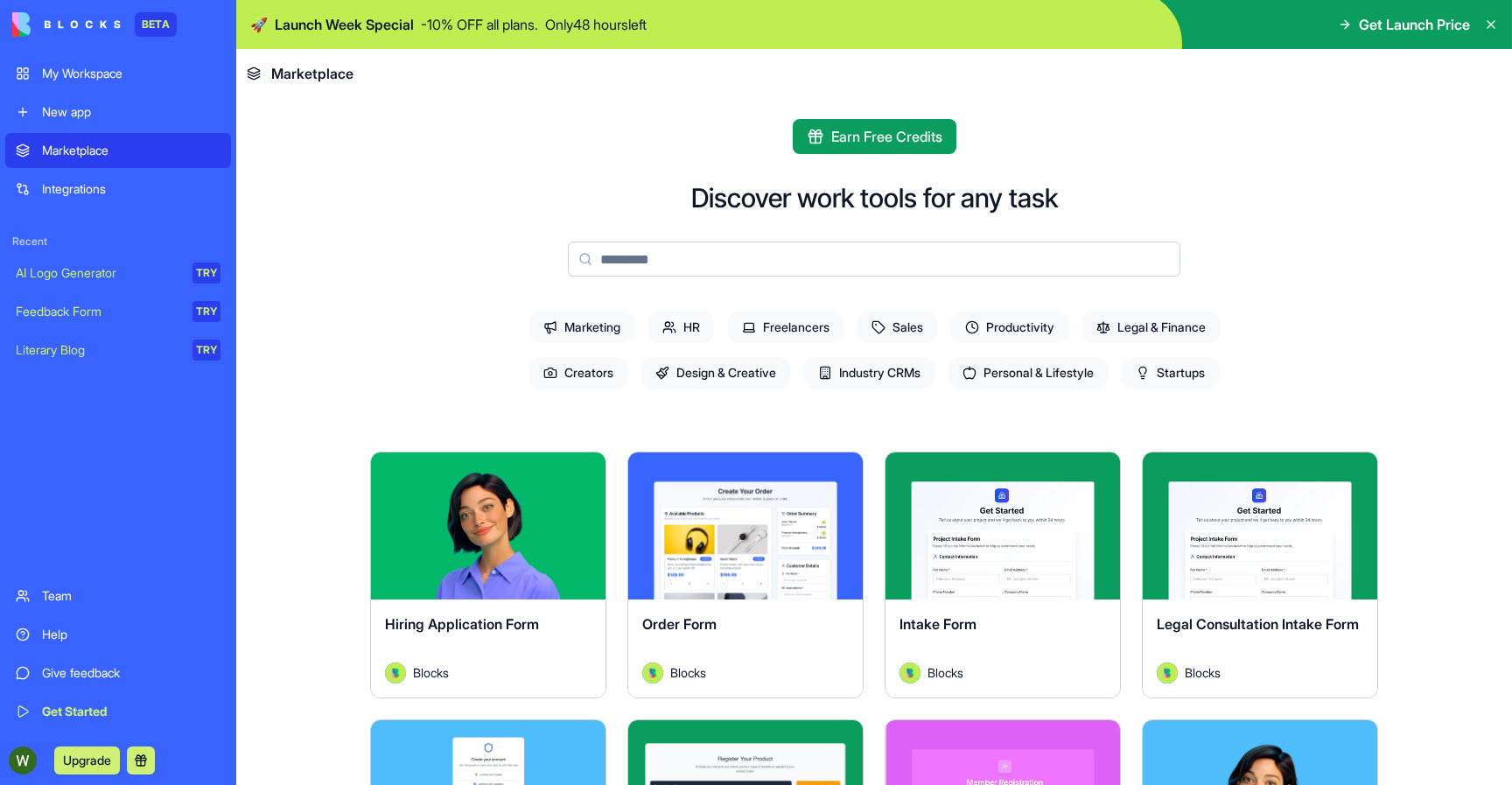
click at [743, 374] on span "Design & Creative" at bounding box center [716, 373] width 149 height 32
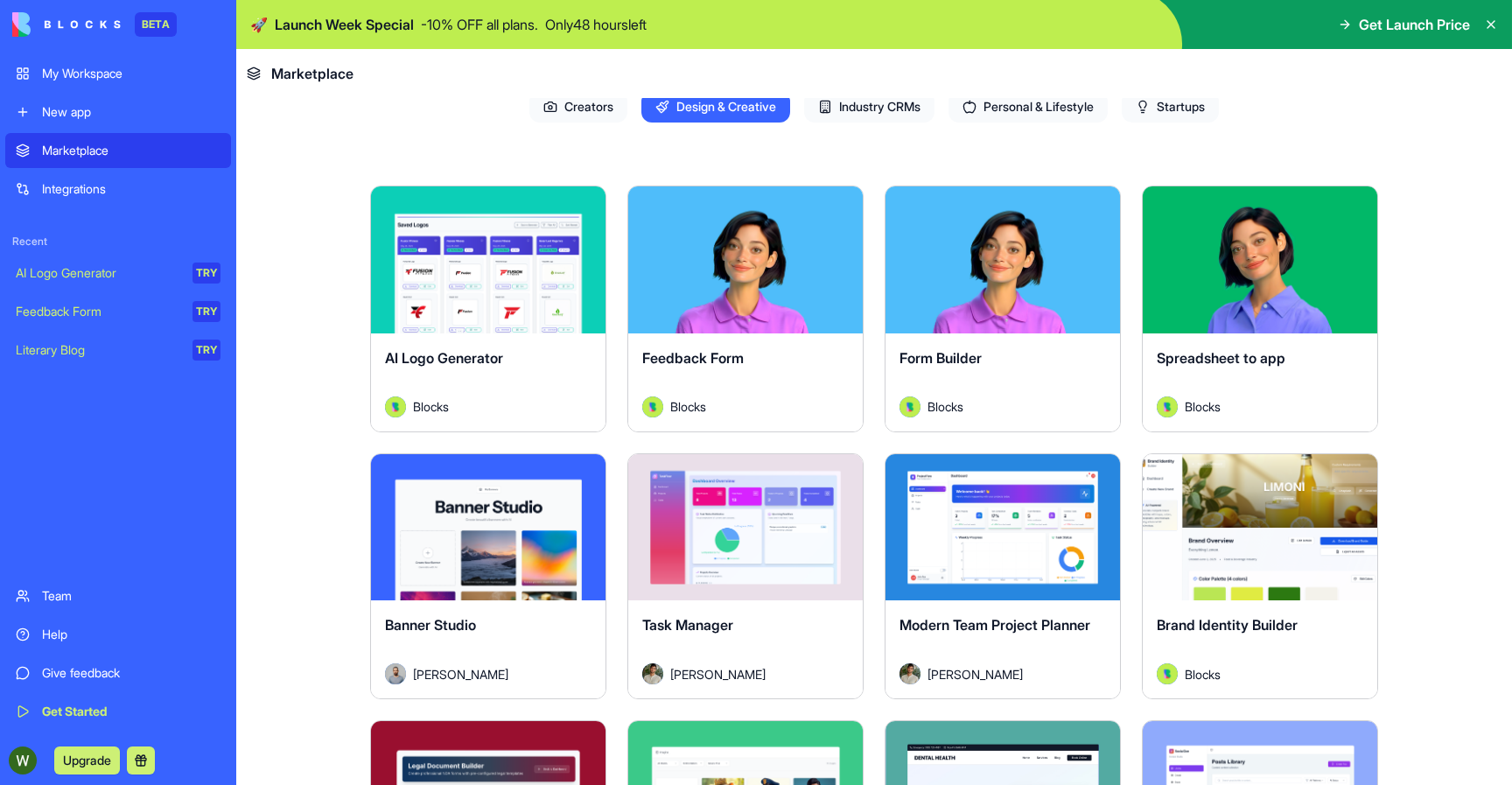
scroll to position [316, 0]
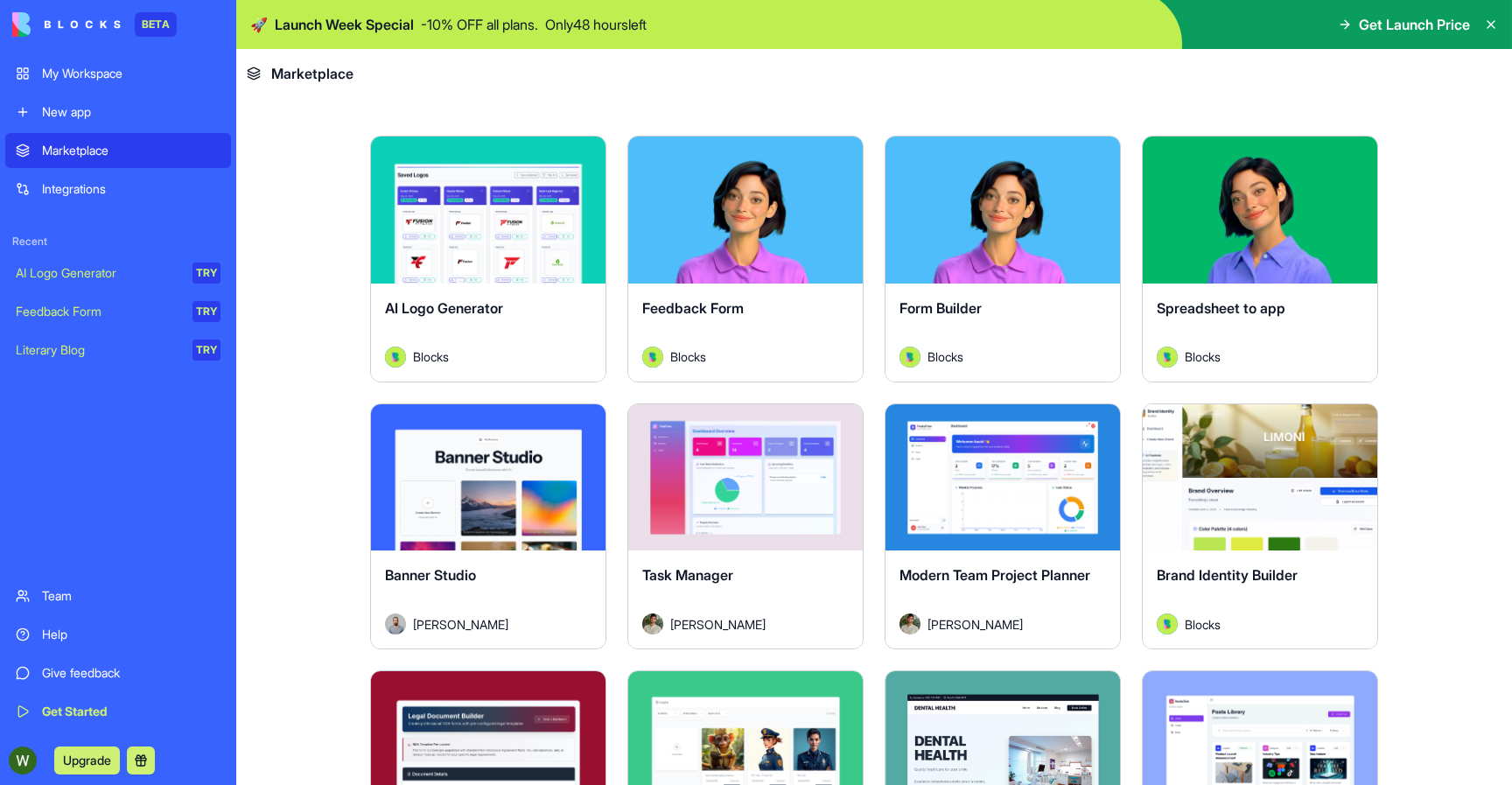
click at [966, 477] on button "Explore" at bounding box center [1003, 478] width 131 height 35
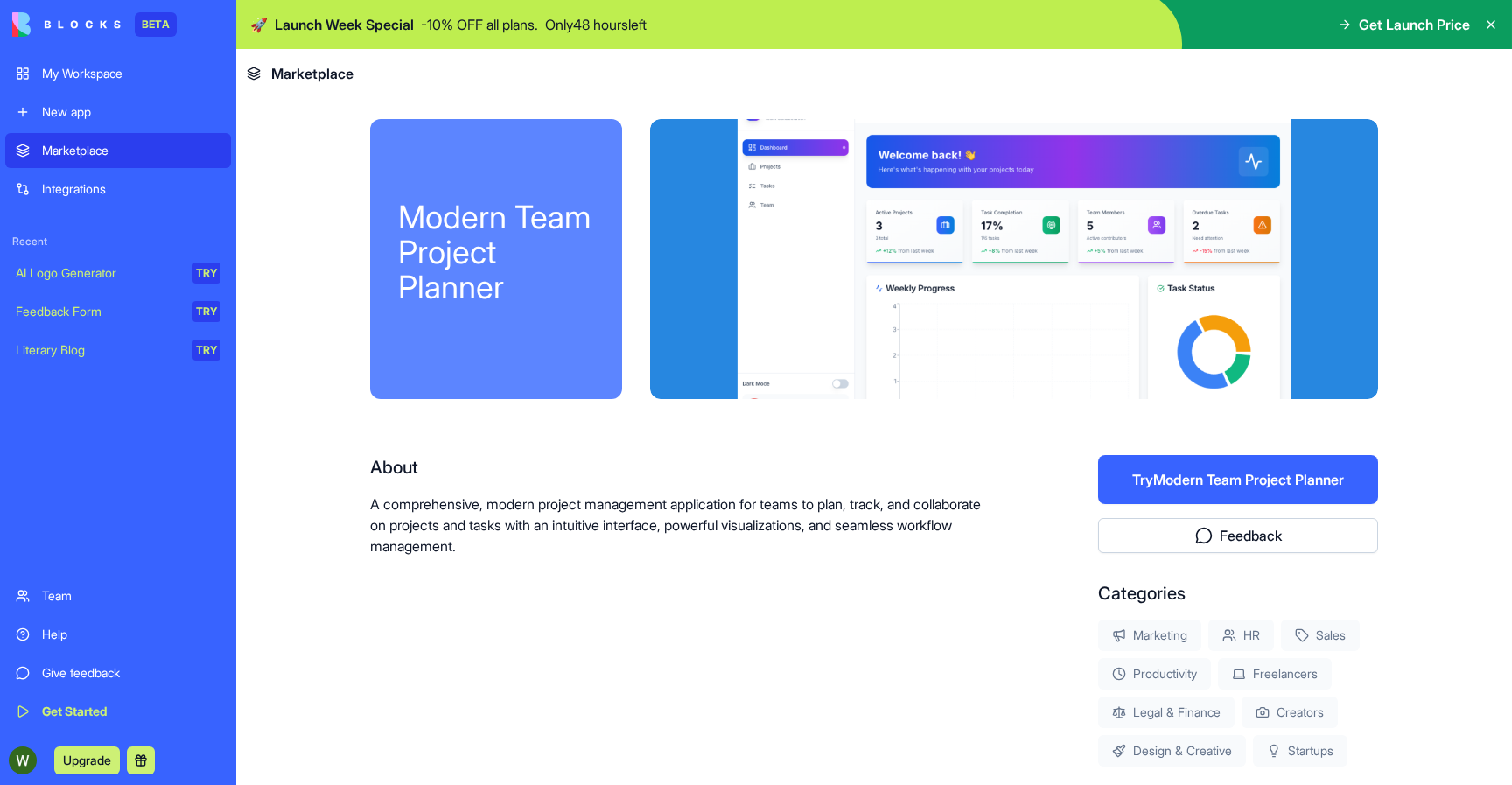
click at [88, 80] on div "My Workspace" at bounding box center [131, 74] width 179 height 18
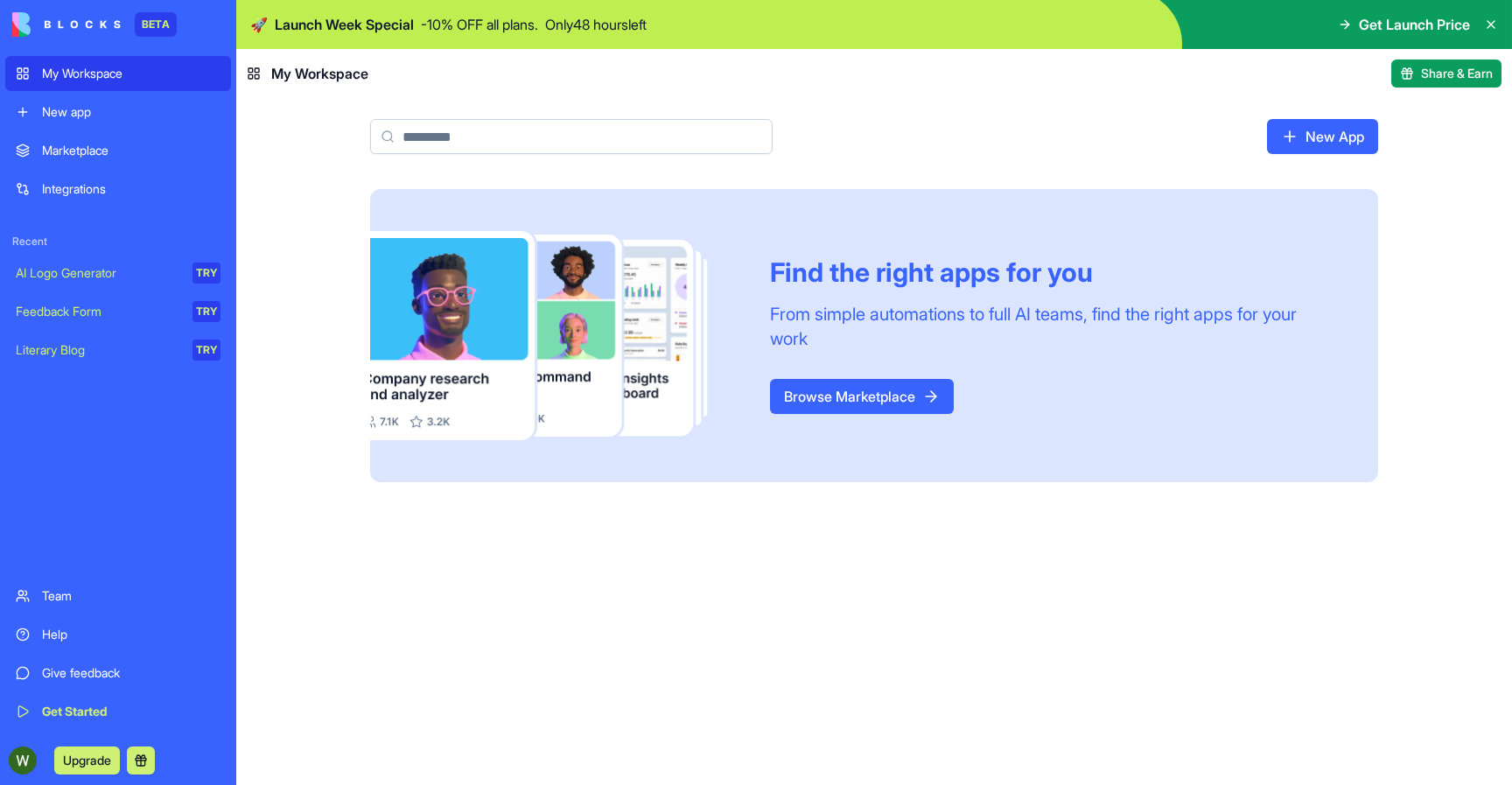
click at [95, 40] on div "BETA" at bounding box center [118, 24] width 226 height 49
click at [95, 29] on img at bounding box center [66, 24] width 109 height 24
click at [100, 139] on link "Marketplace" at bounding box center [118, 151] width 226 height 35
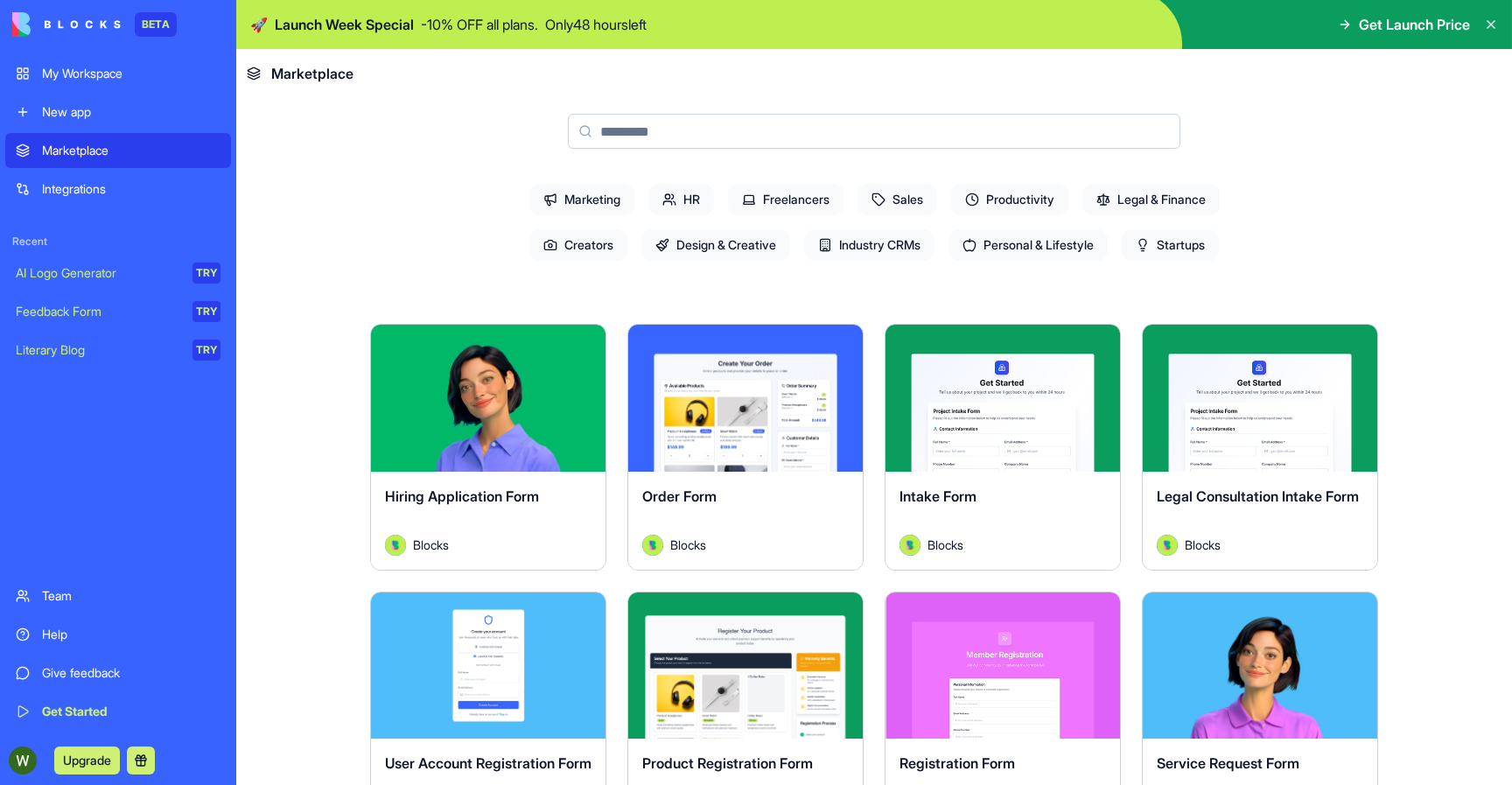
scroll to position [16, 0]
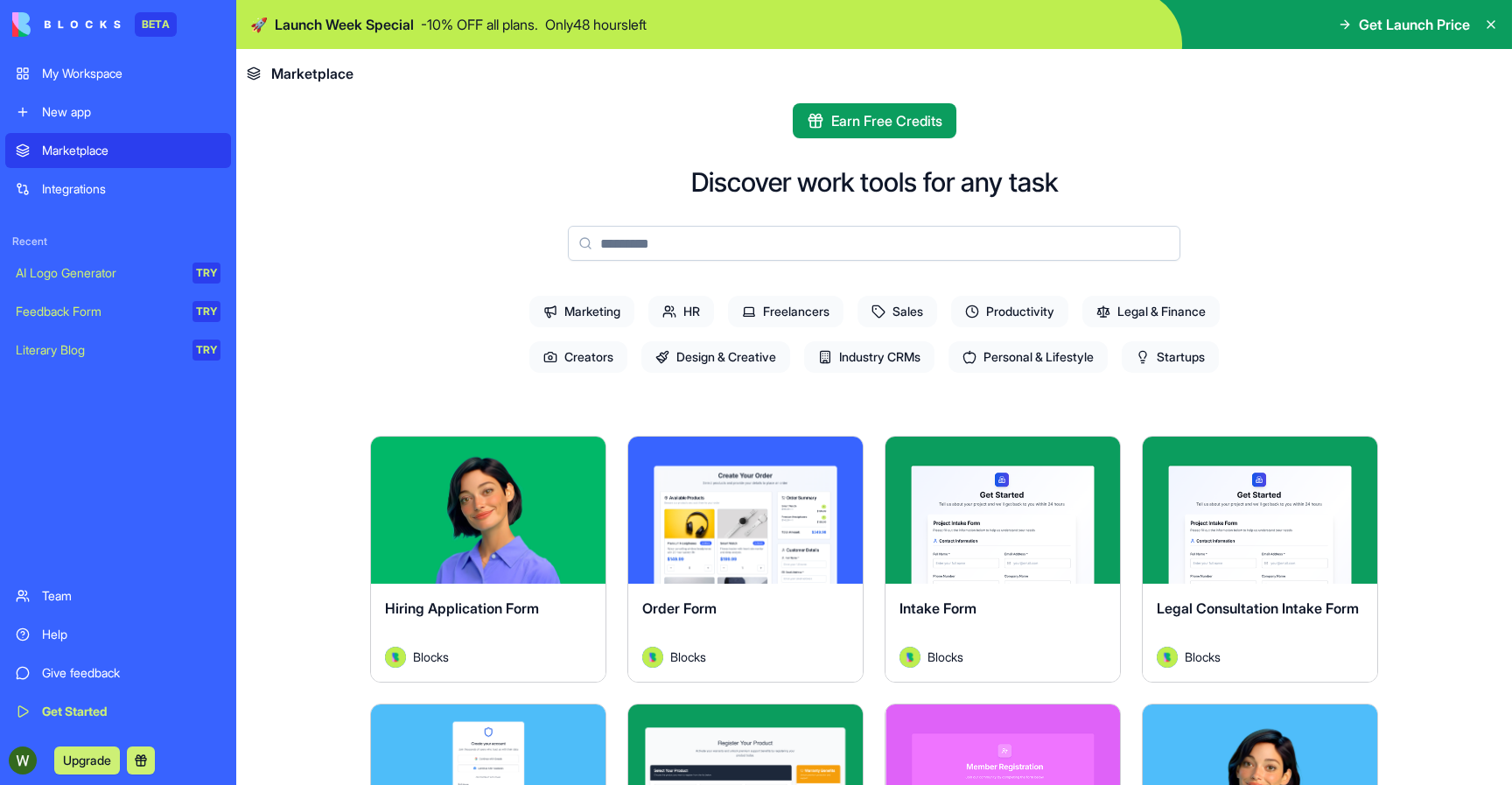
click at [707, 236] on input at bounding box center [874, 244] width 613 height 35
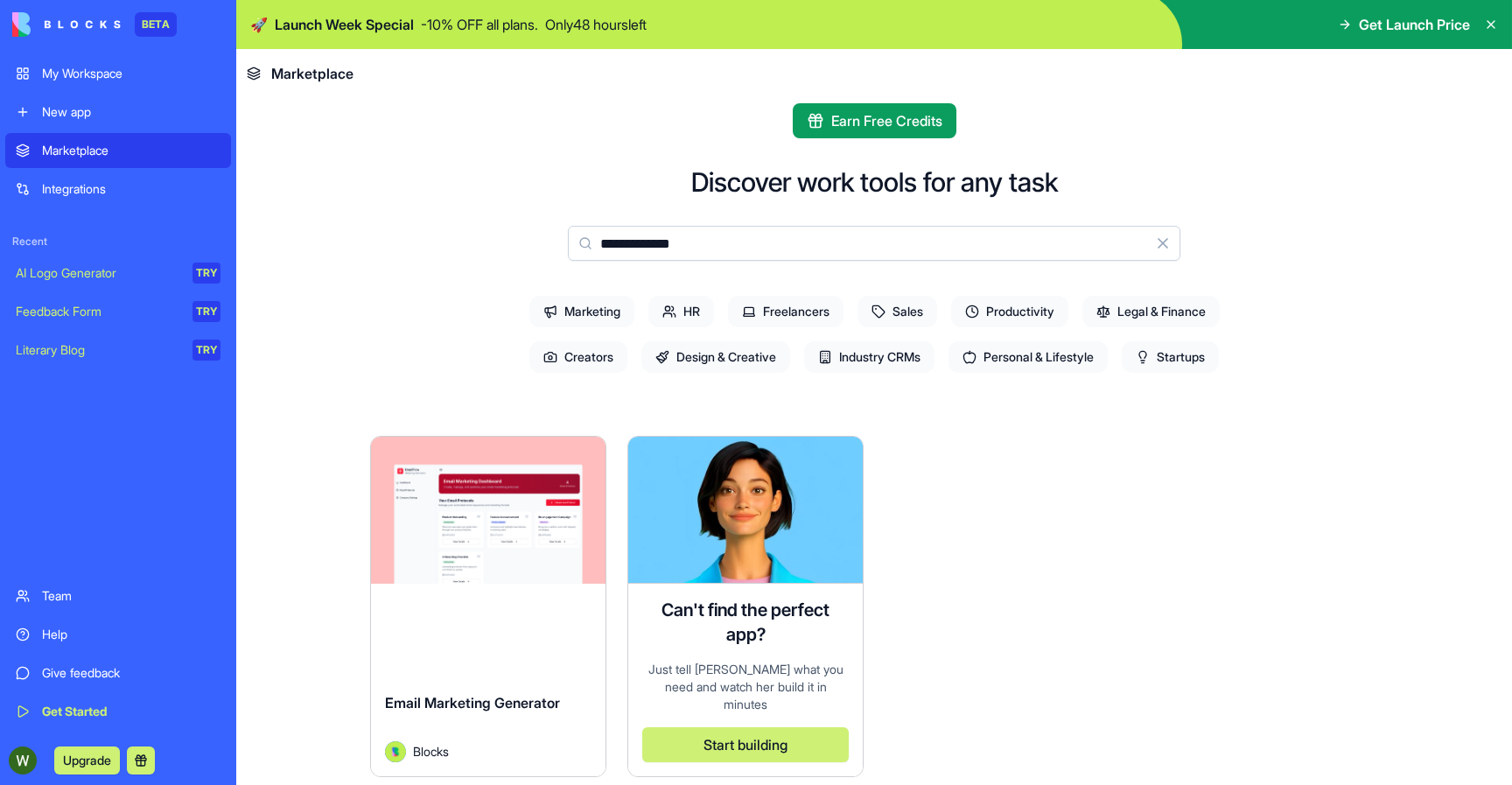
type input "**********"
click at [506, 695] on div "Email Marketing Generator" at bounding box center [489, 717] width 207 height 49
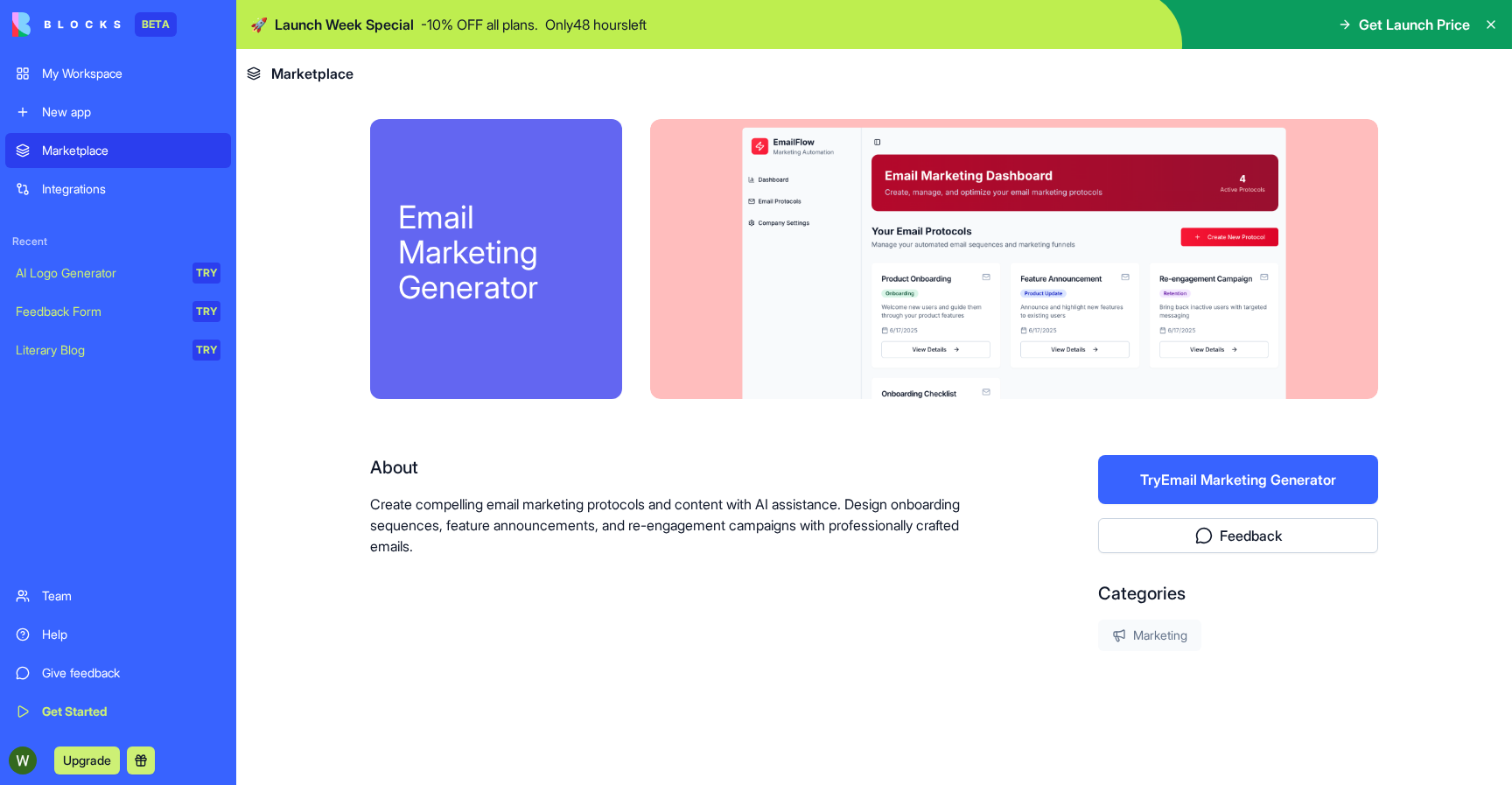
click at [1217, 486] on button "Try Email Marketing Generator" at bounding box center [1238, 480] width 280 height 49
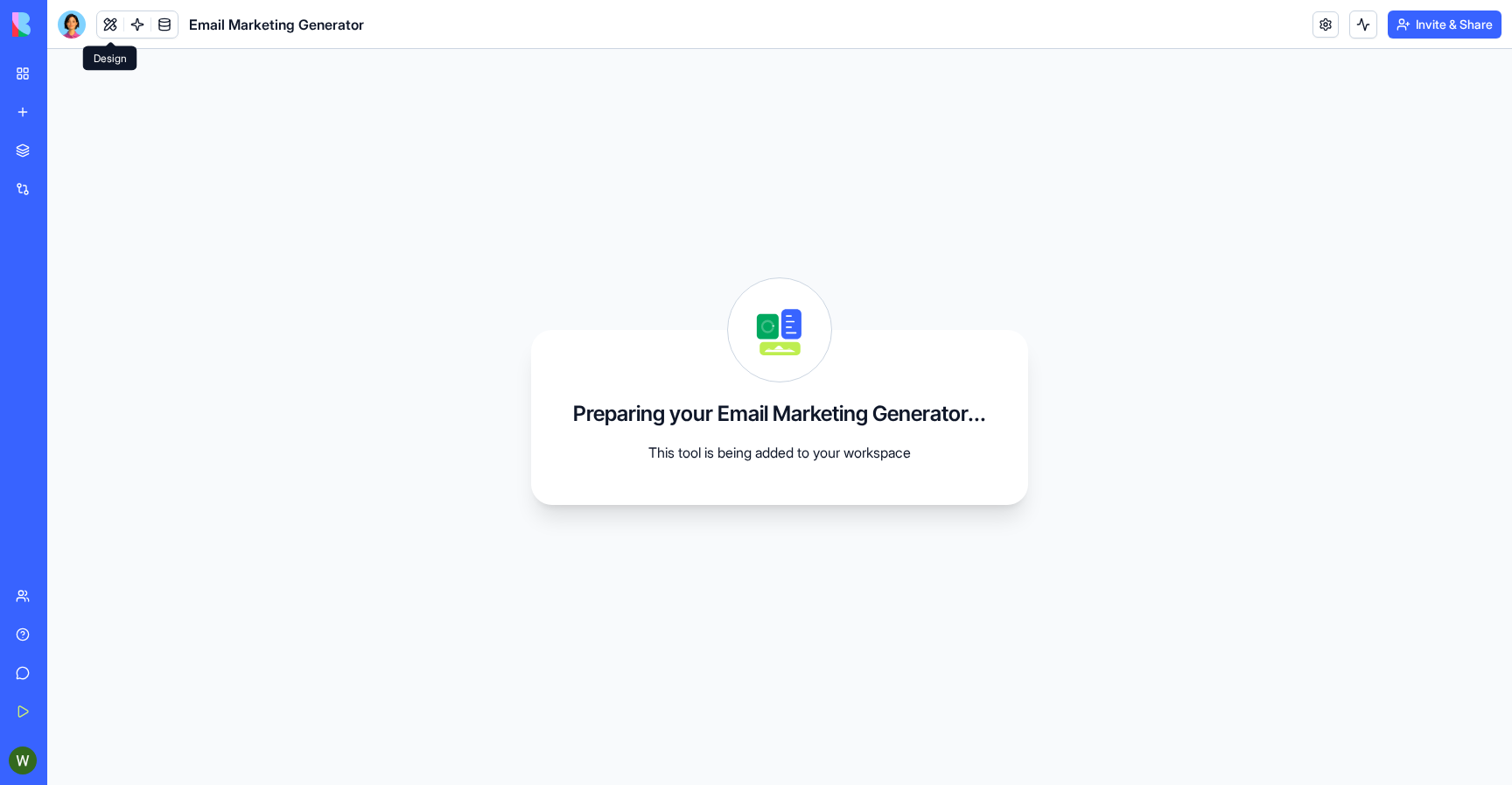
click at [115, 29] on button at bounding box center [110, 24] width 26 height 26
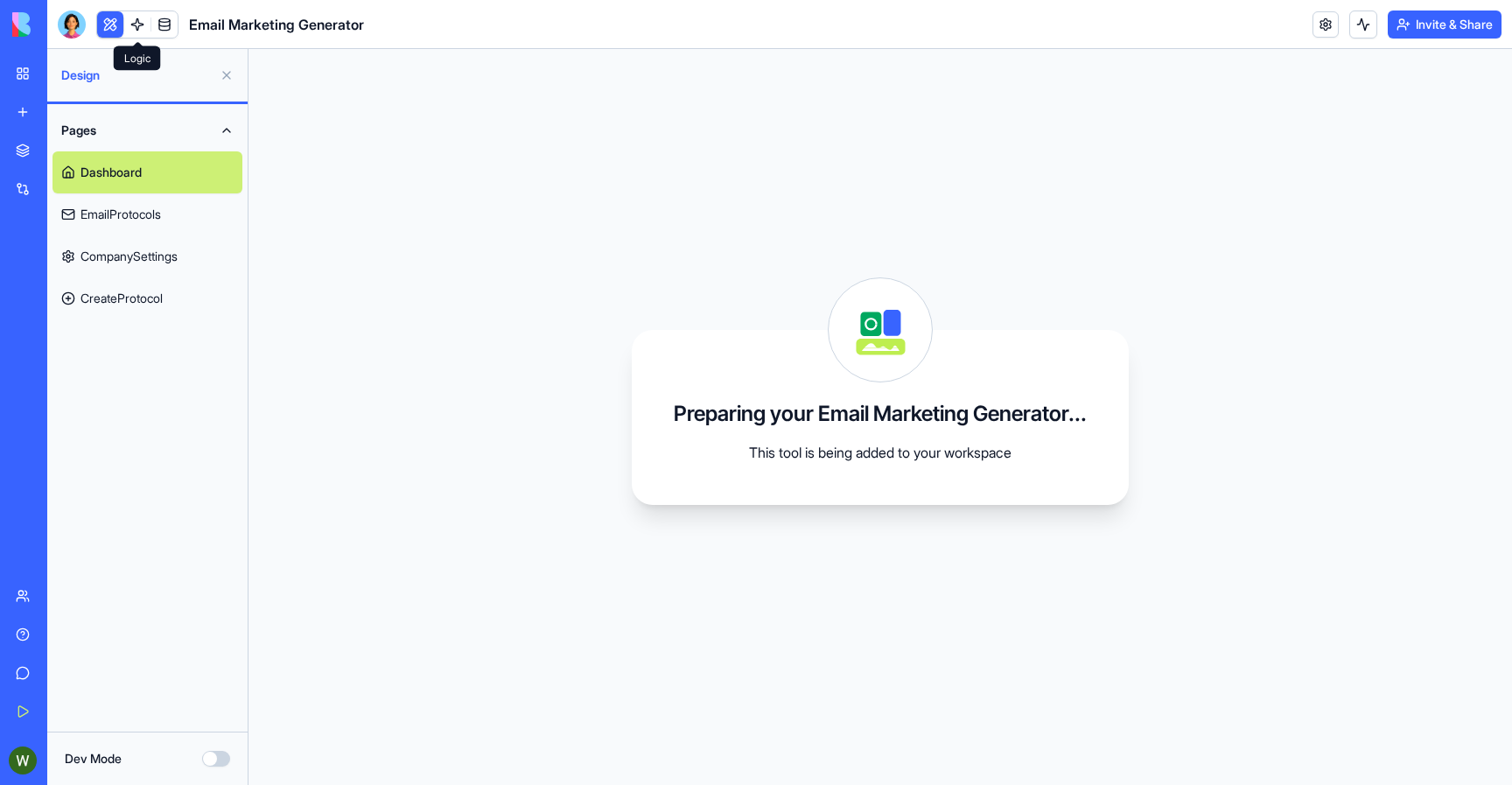
click at [142, 22] on link at bounding box center [137, 24] width 26 height 26
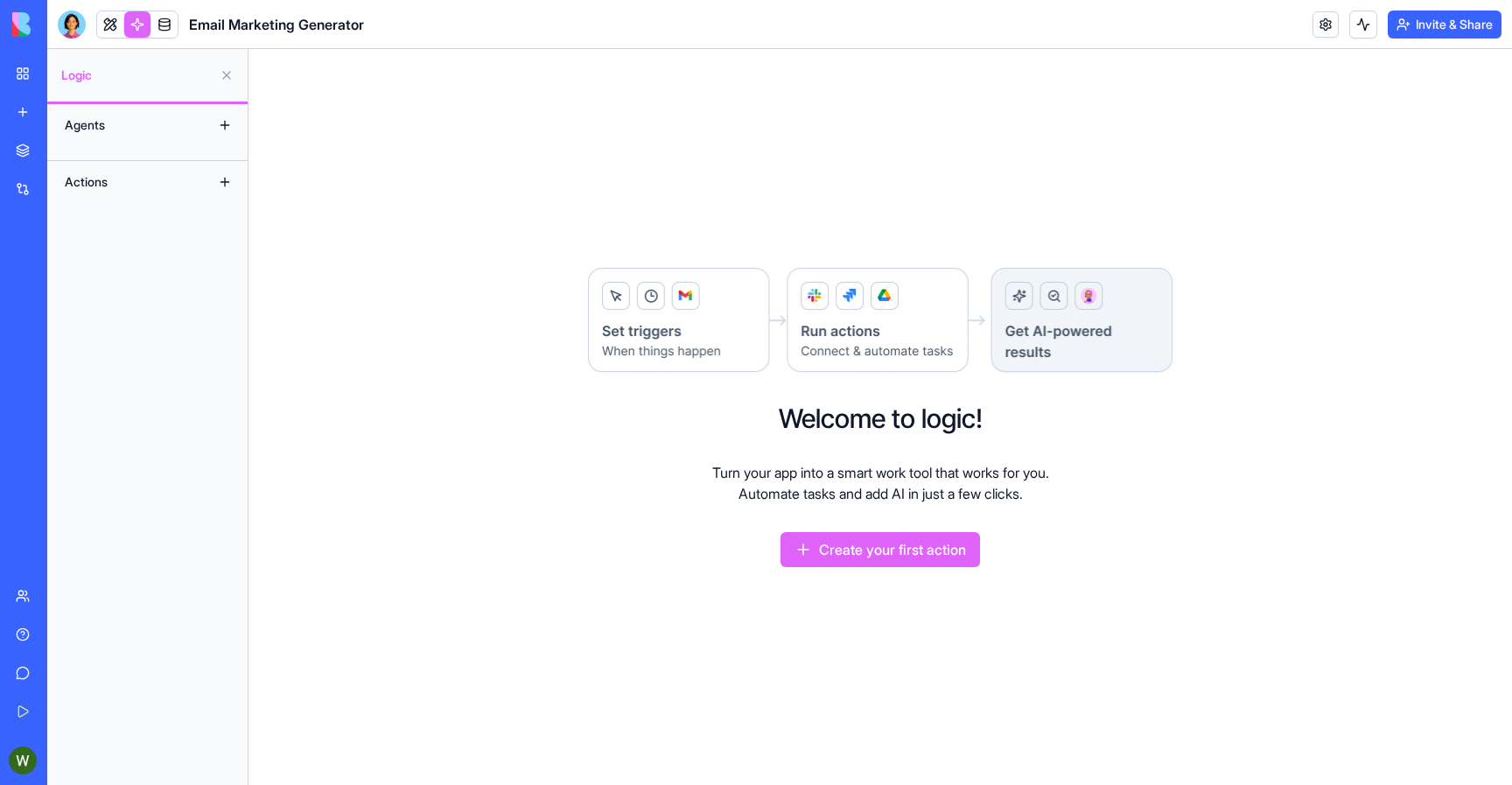
click at [86, 174] on div "Actions" at bounding box center [126, 182] width 140 height 28
click at [94, 119] on div "Agents" at bounding box center [126, 125] width 140 height 28
click at [169, 20] on link at bounding box center [165, 24] width 26 height 26
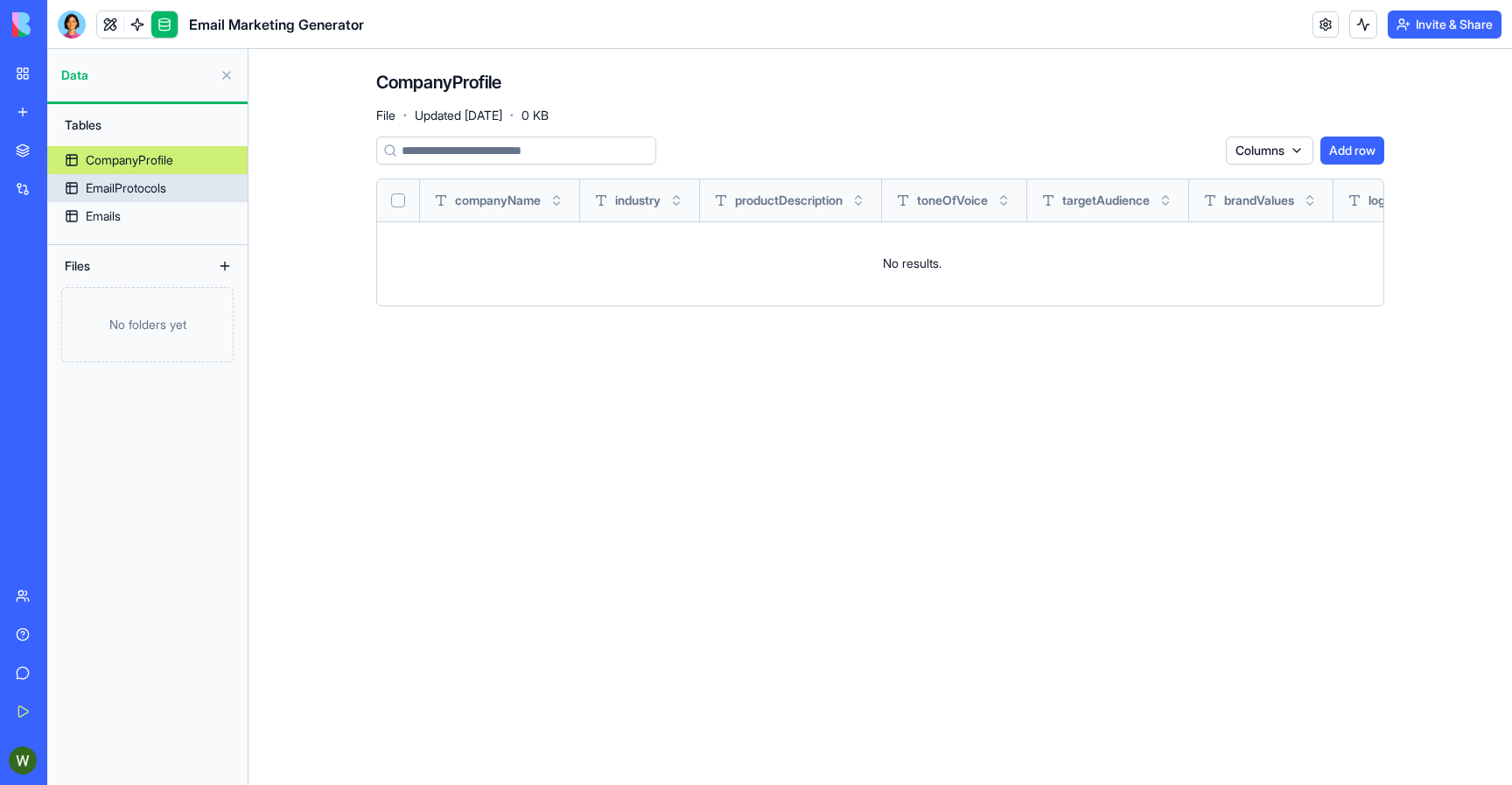
click at [121, 196] on div "EmailProtocols" at bounding box center [126, 188] width 80 height 18
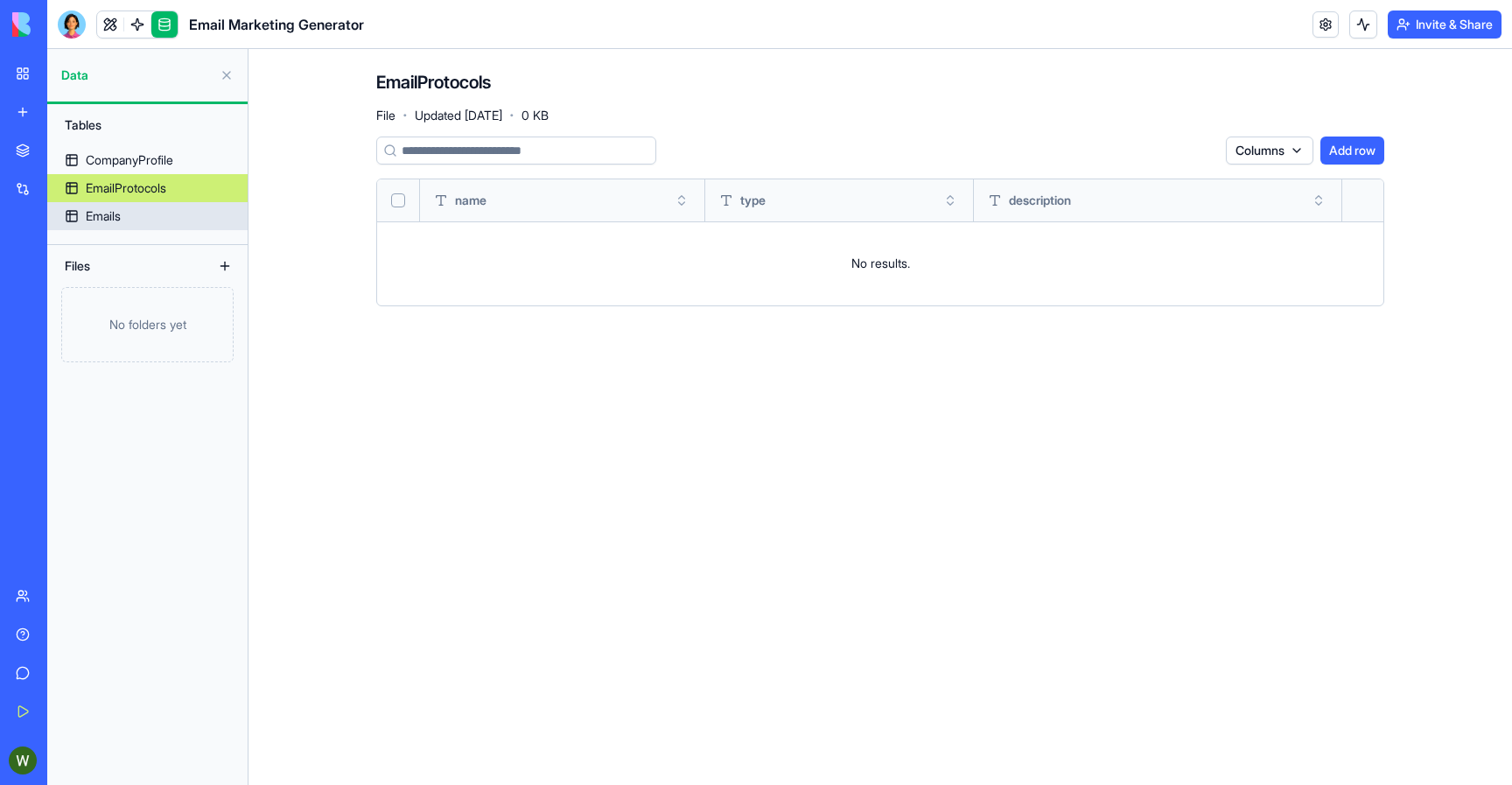
click at [113, 224] on div "Emails" at bounding box center [103, 216] width 35 height 18
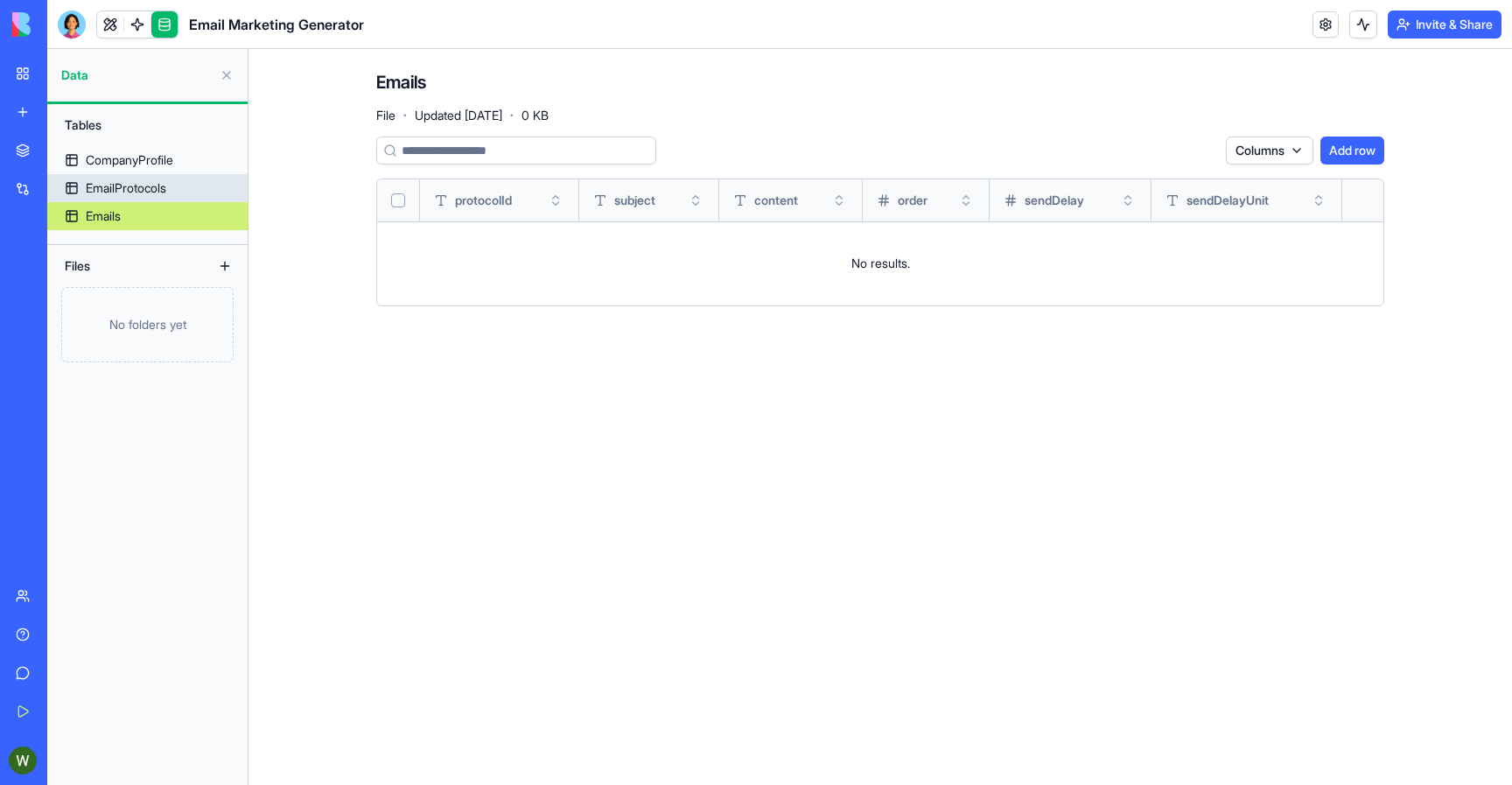
click at [121, 183] on div "EmailProtocols" at bounding box center [126, 188] width 80 height 18
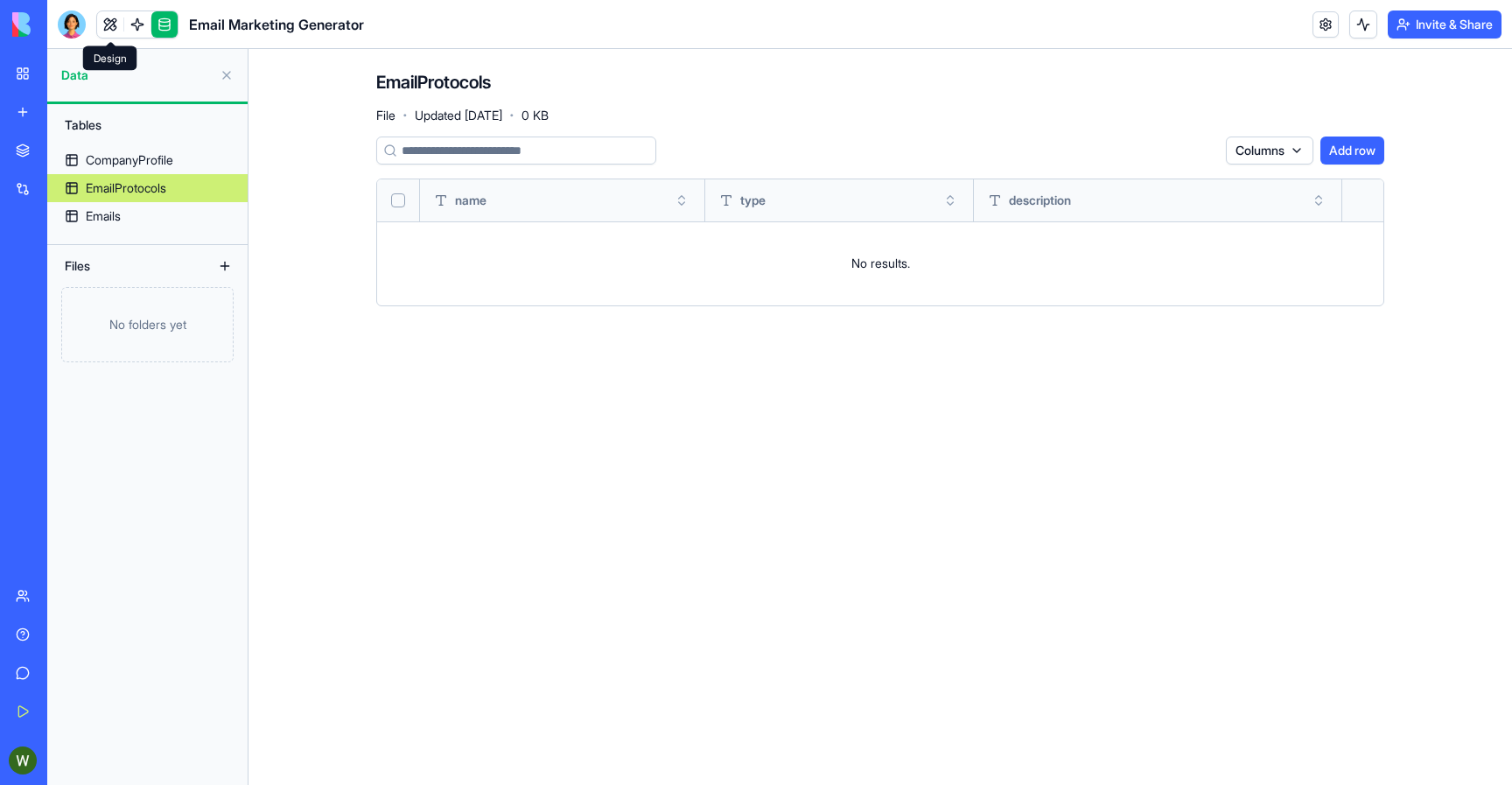
click at [108, 25] on span at bounding box center [110, 24] width 49 height 49
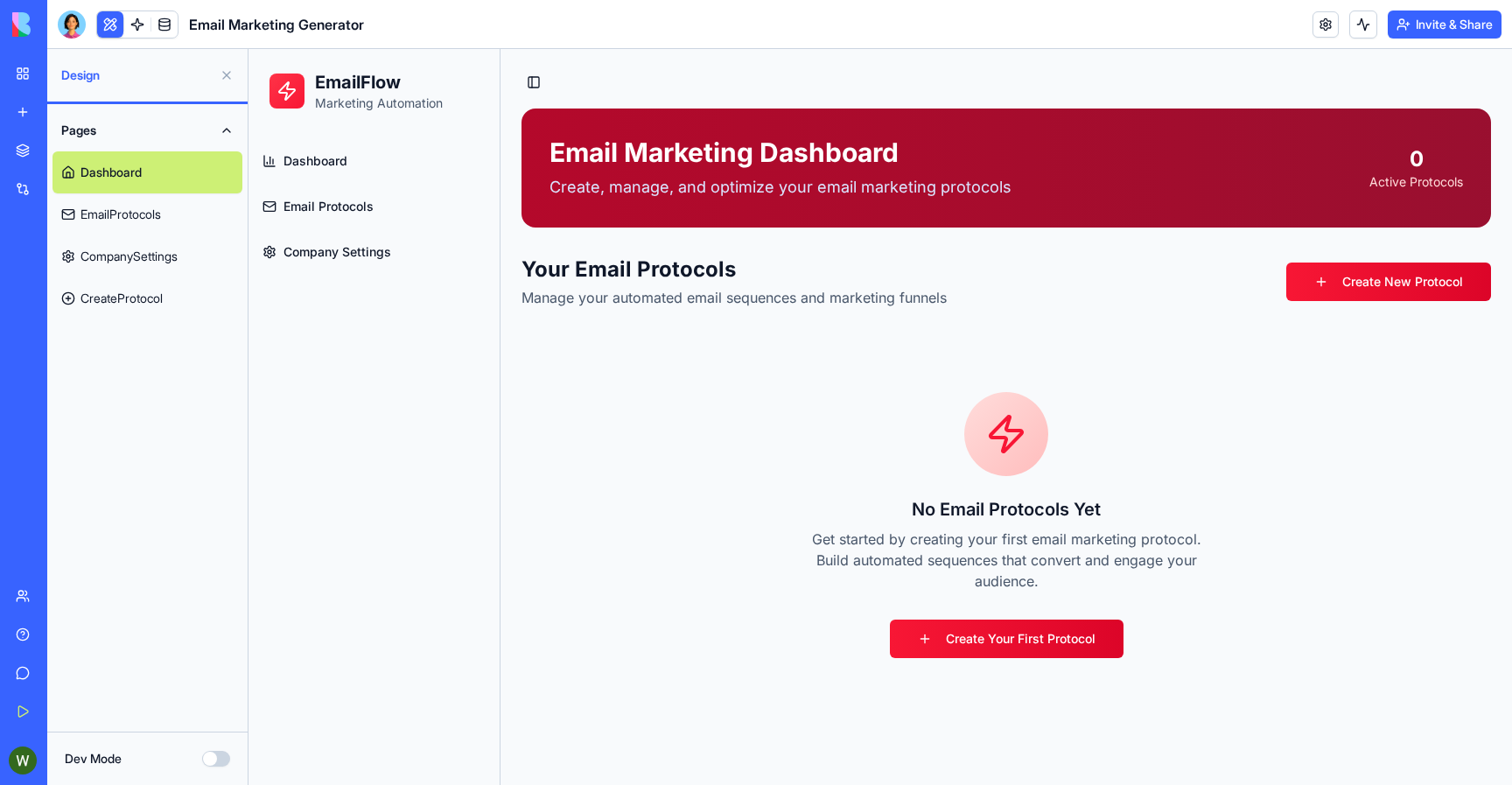
click at [324, 163] on span "Dashboard" at bounding box center [316, 161] width 64 height 18
click at [222, 75] on button at bounding box center [226, 75] width 28 height 28
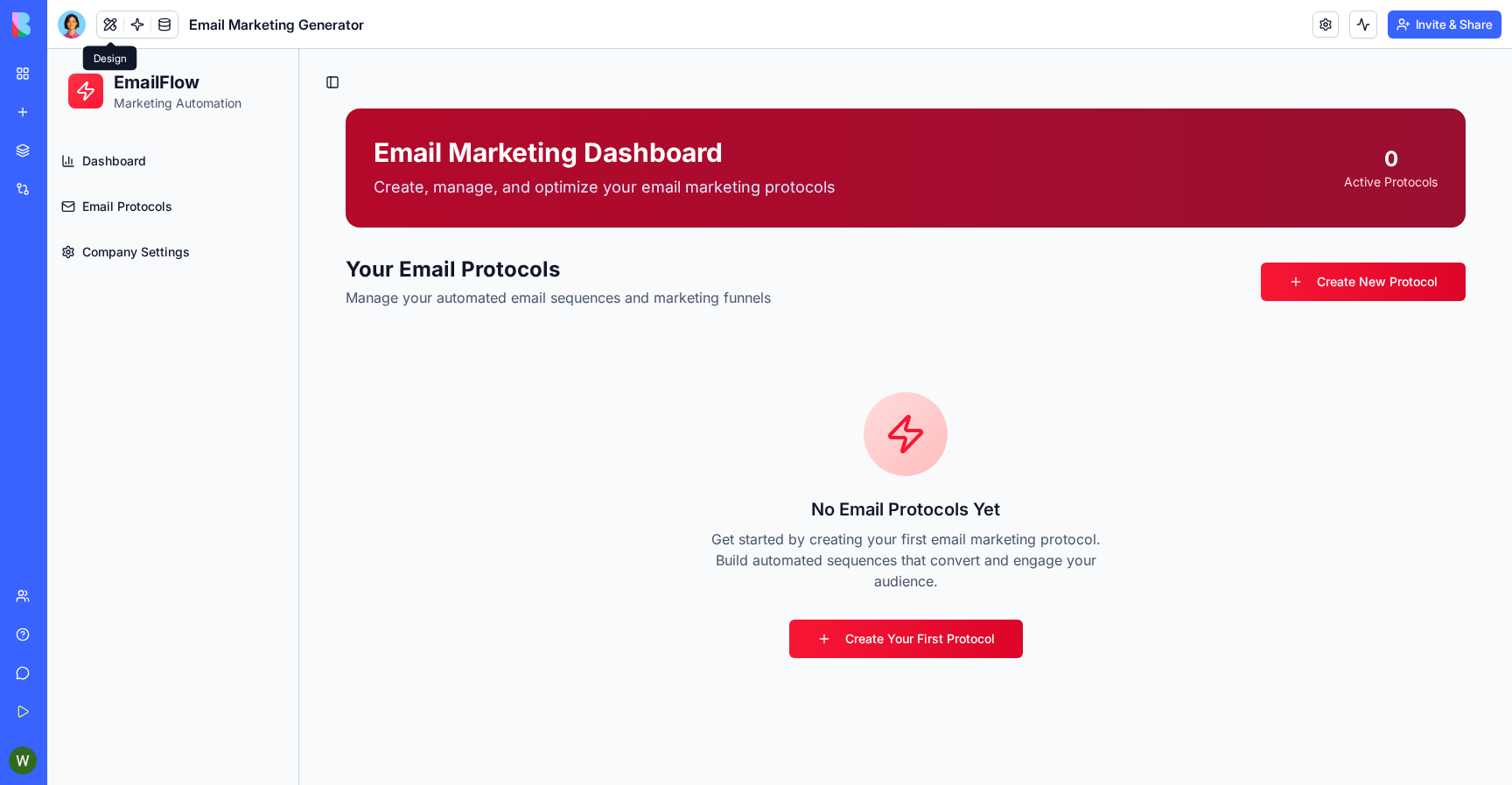
click at [17, 81] on link "My Workspace" at bounding box center [40, 74] width 70 height 35
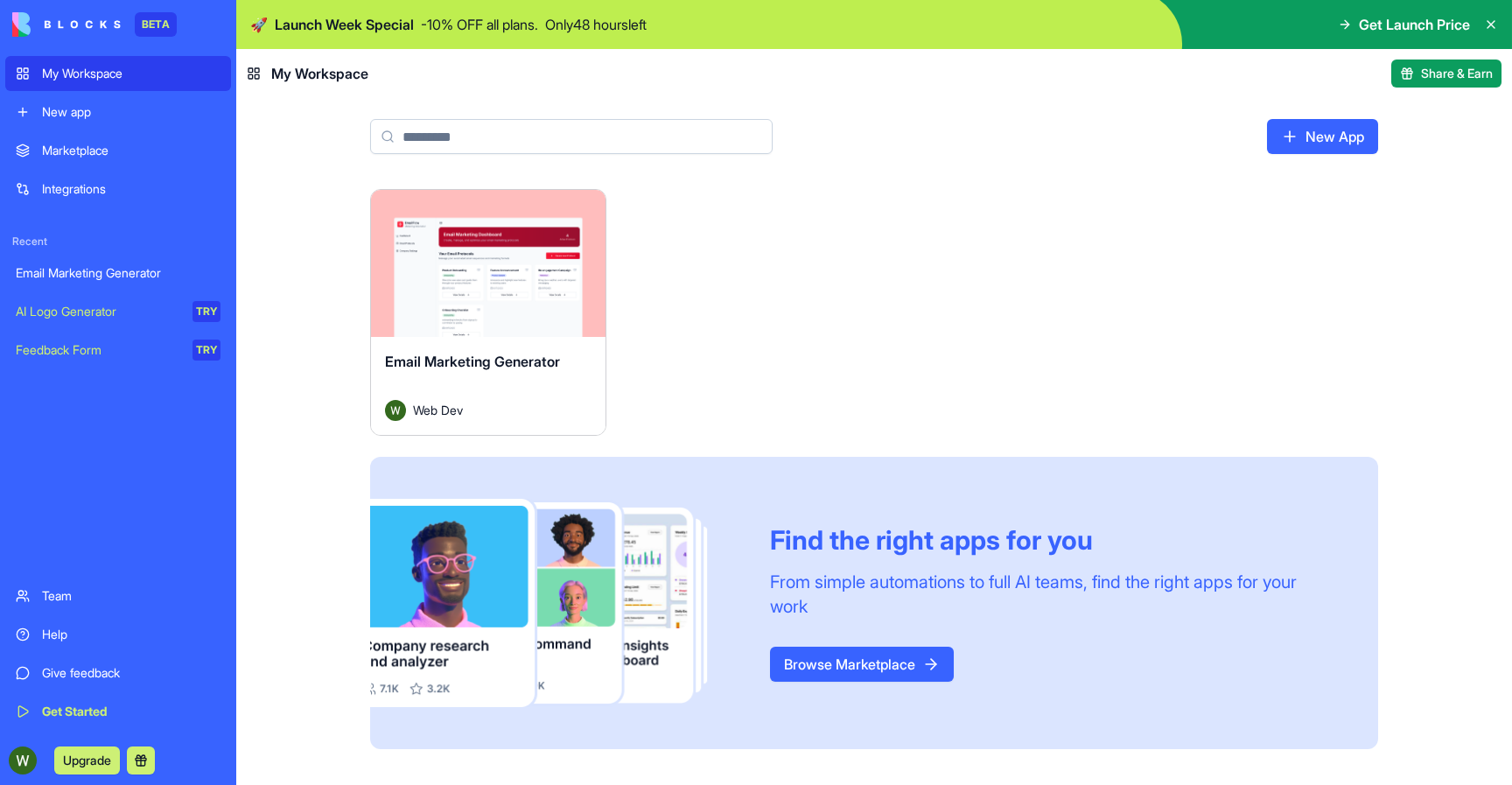
click at [496, 262] on button "Launch" at bounding box center [488, 264] width 131 height 35
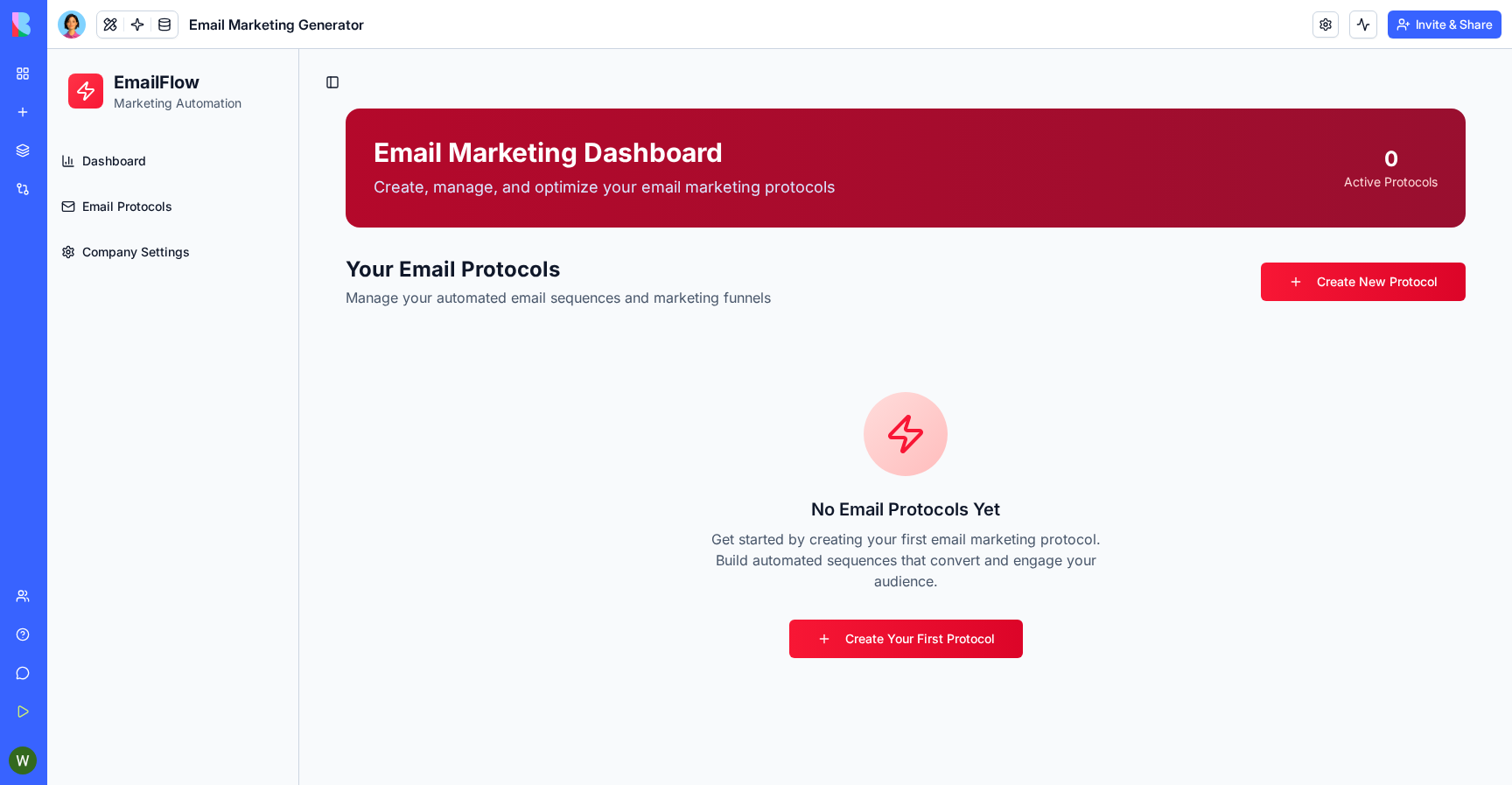
click at [55, 153] on div "Marketplace" at bounding box center [53, 150] width 22 height 18
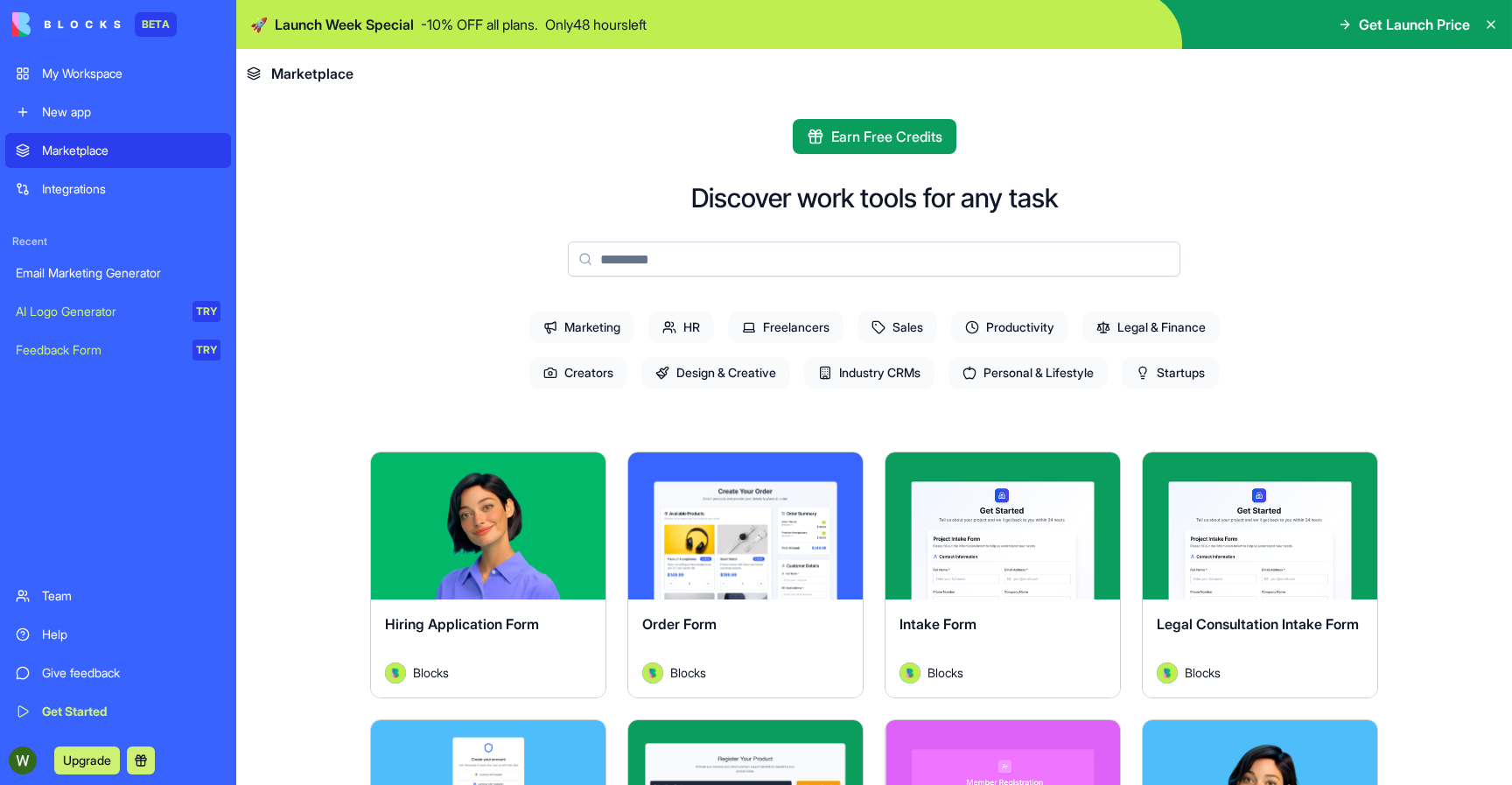
click at [65, 186] on div "Integrations" at bounding box center [131, 189] width 179 height 18
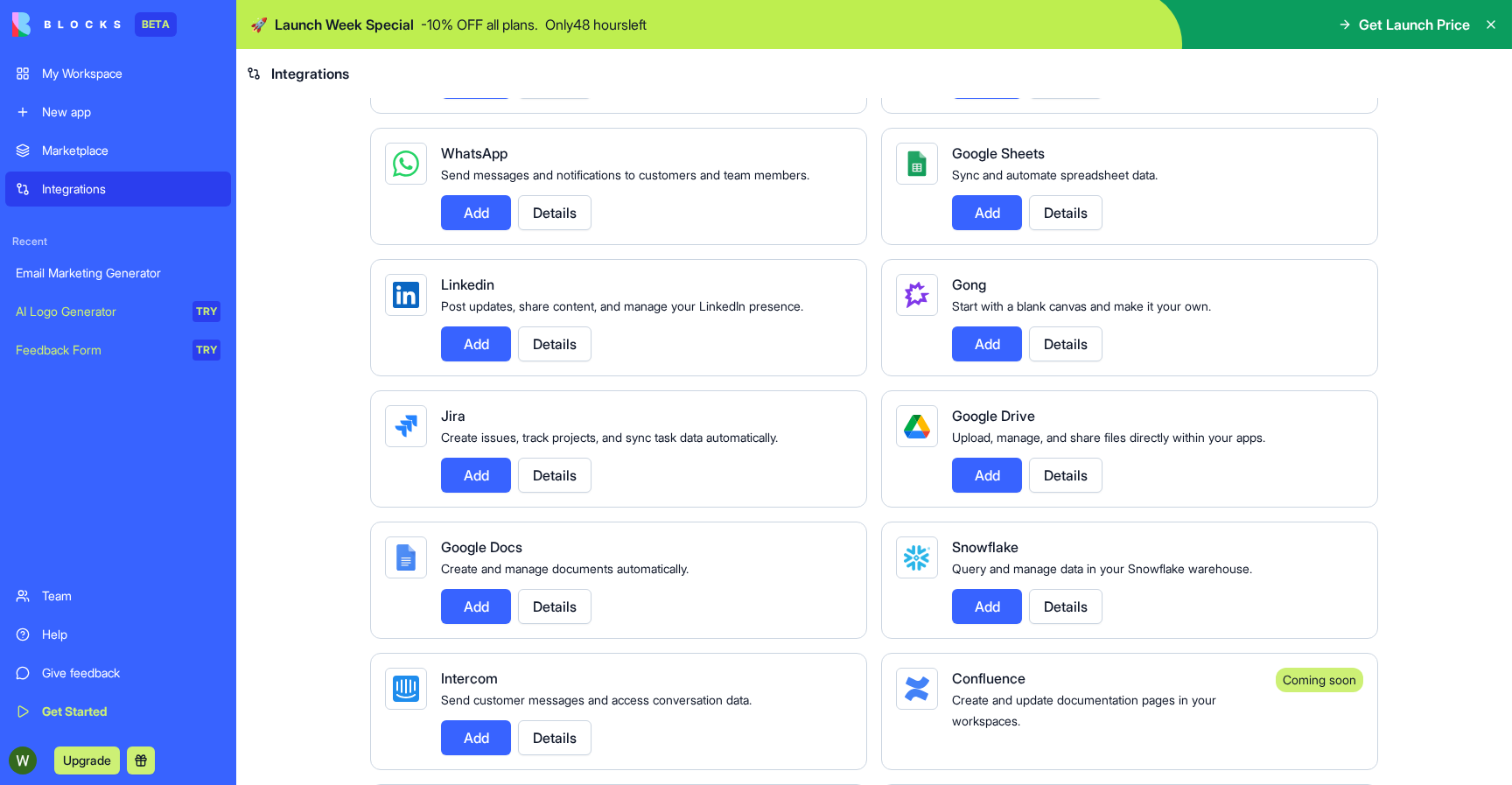
scroll to position [40, 0]
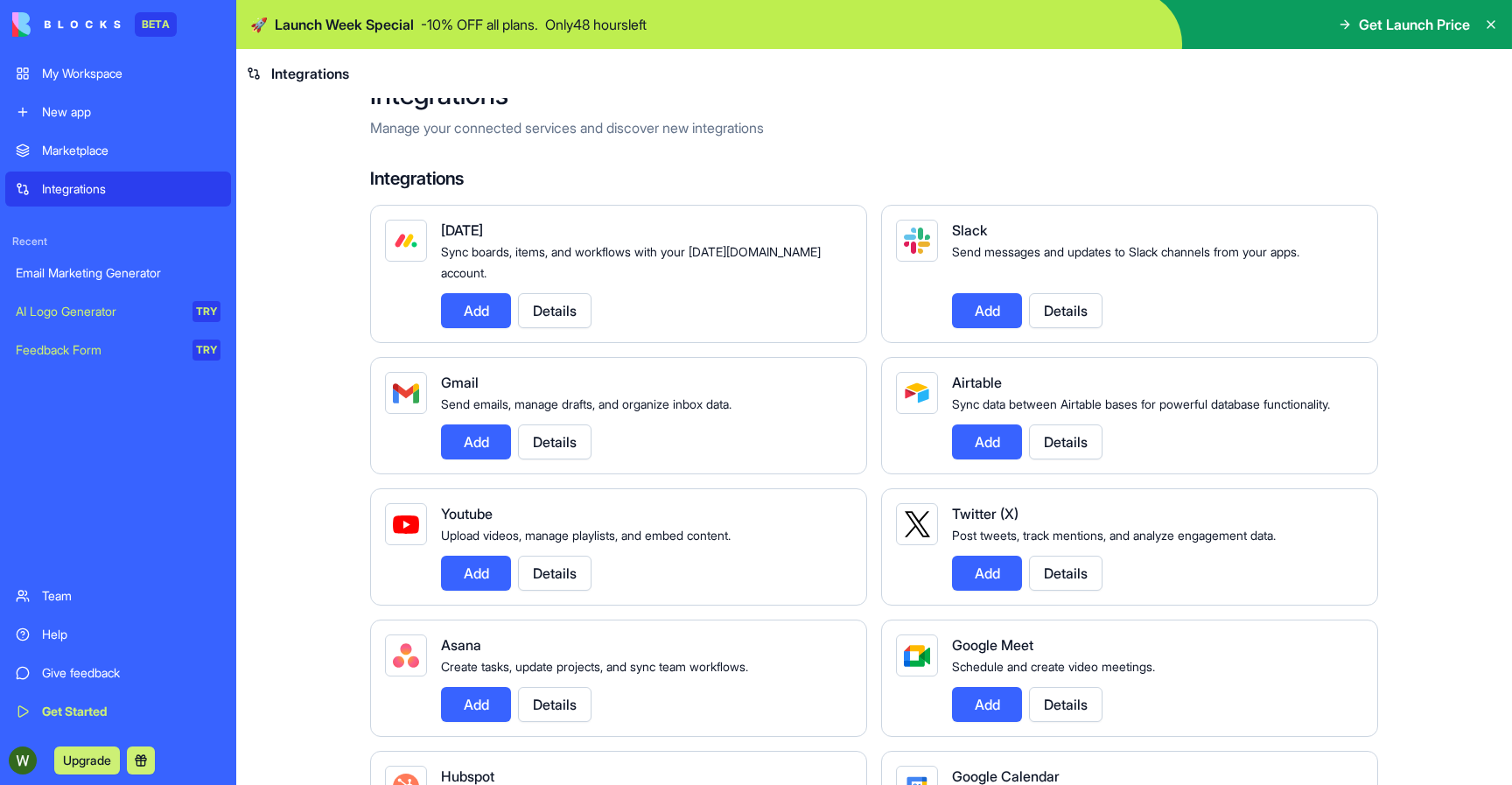
click at [52, 596] on div "Team" at bounding box center [131, 596] width 179 height 18
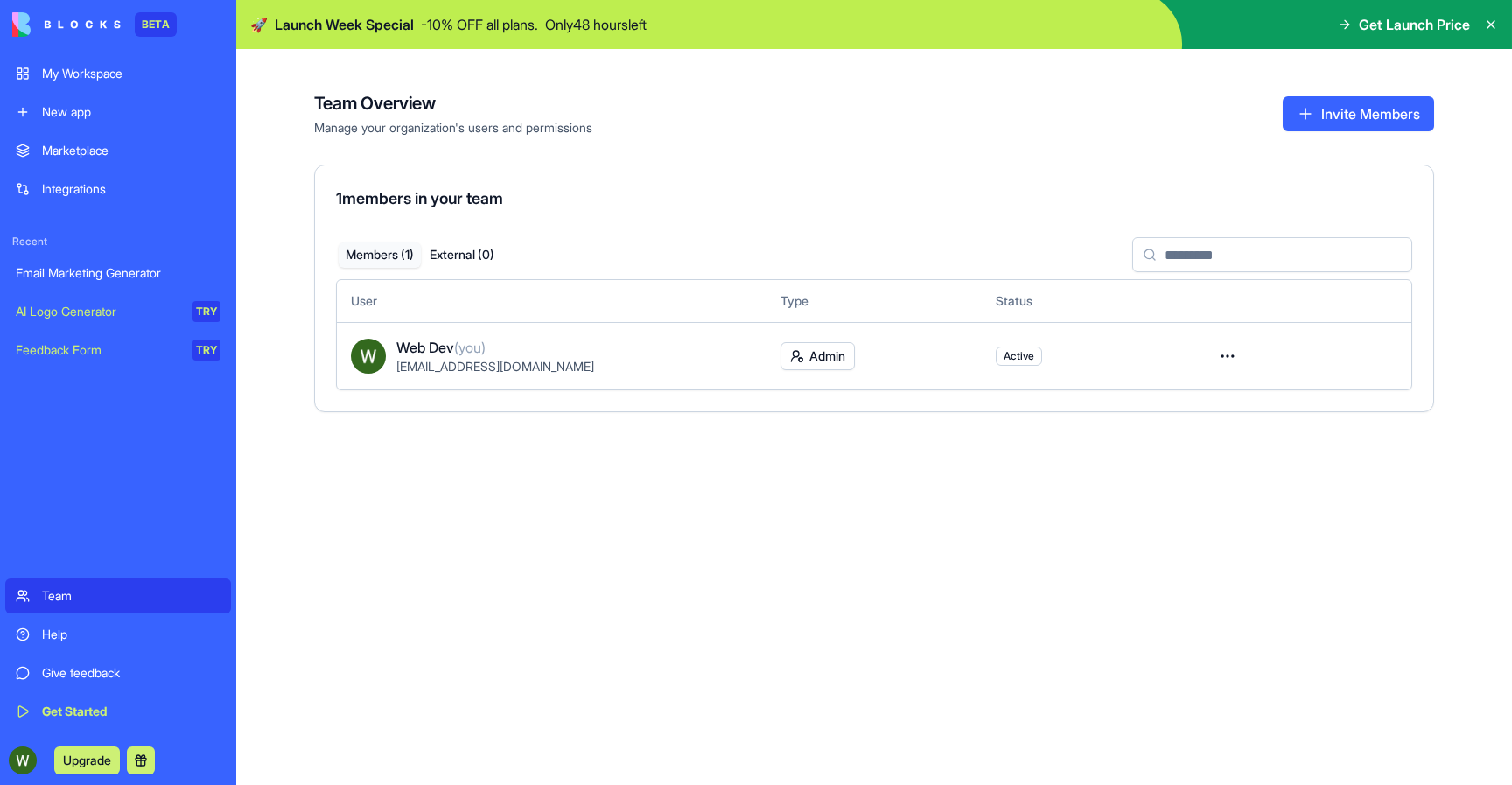
click at [66, 533] on div "Marketplace Integrations Recent Email Marketing Generator AI Logo Generator TRY…" at bounding box center [118, 354] width 226 height 442
click at [115, 19] on img at bounding box center [66, 24] width 109 height 24
